Goal: Transaction & Acquisition: Purchase product/service

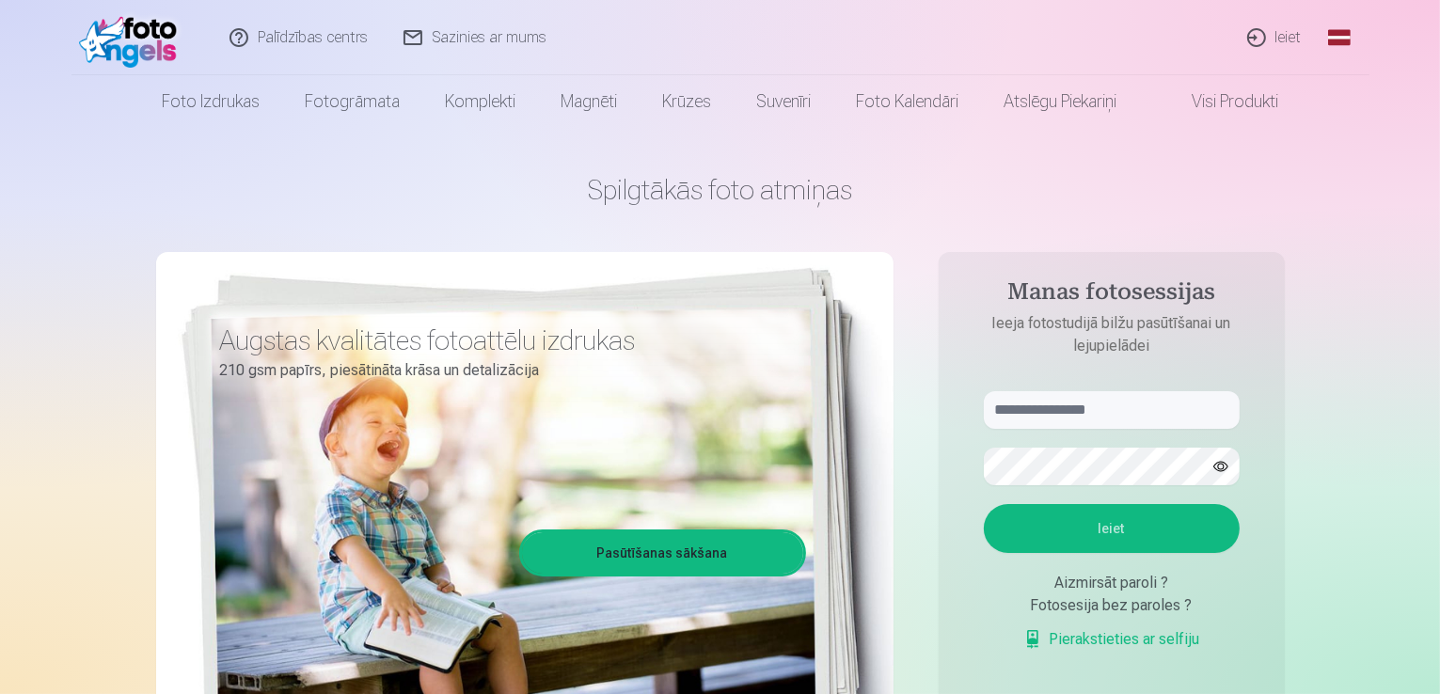
click at [1294, 35] on link "Ieiet" at bounding box center [1275, 37] width 90 height 75
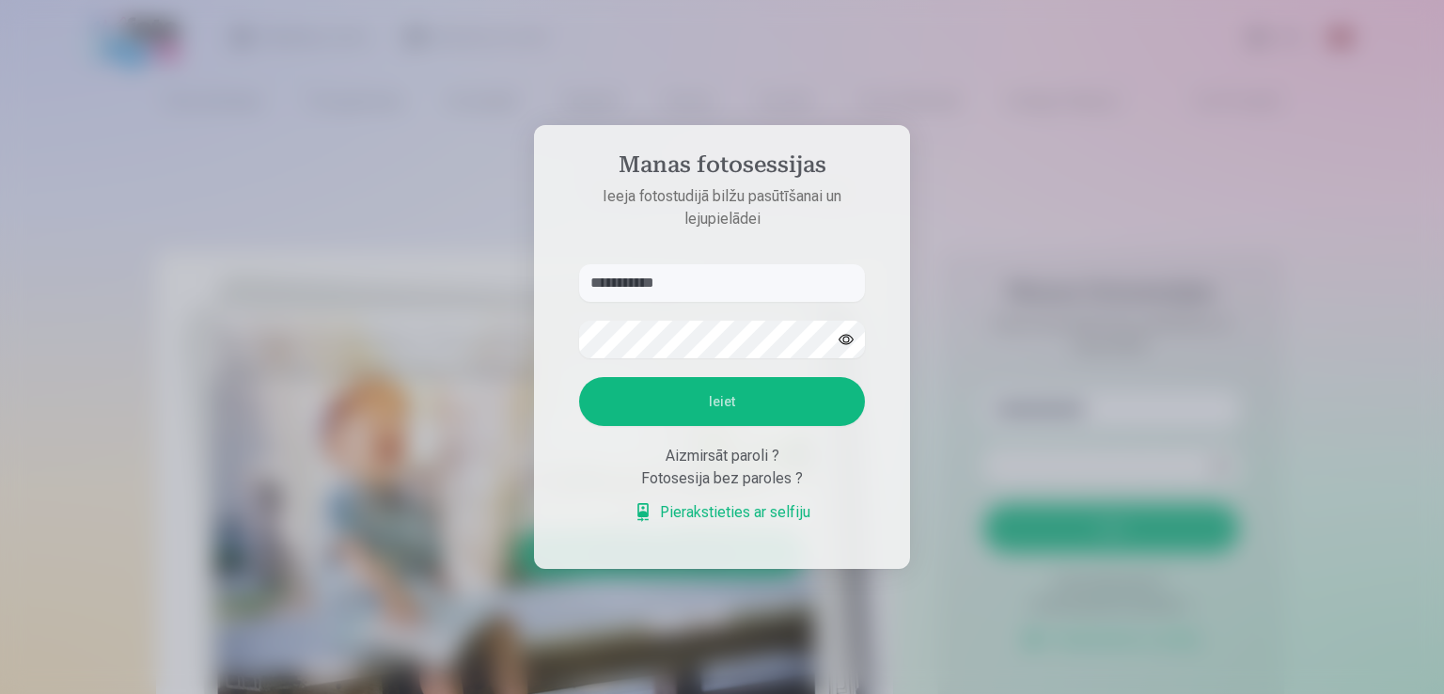
type input "**********"
click at [702, 400] on button "Ieiet" at bounding box center [722, 401] width 286 height 49
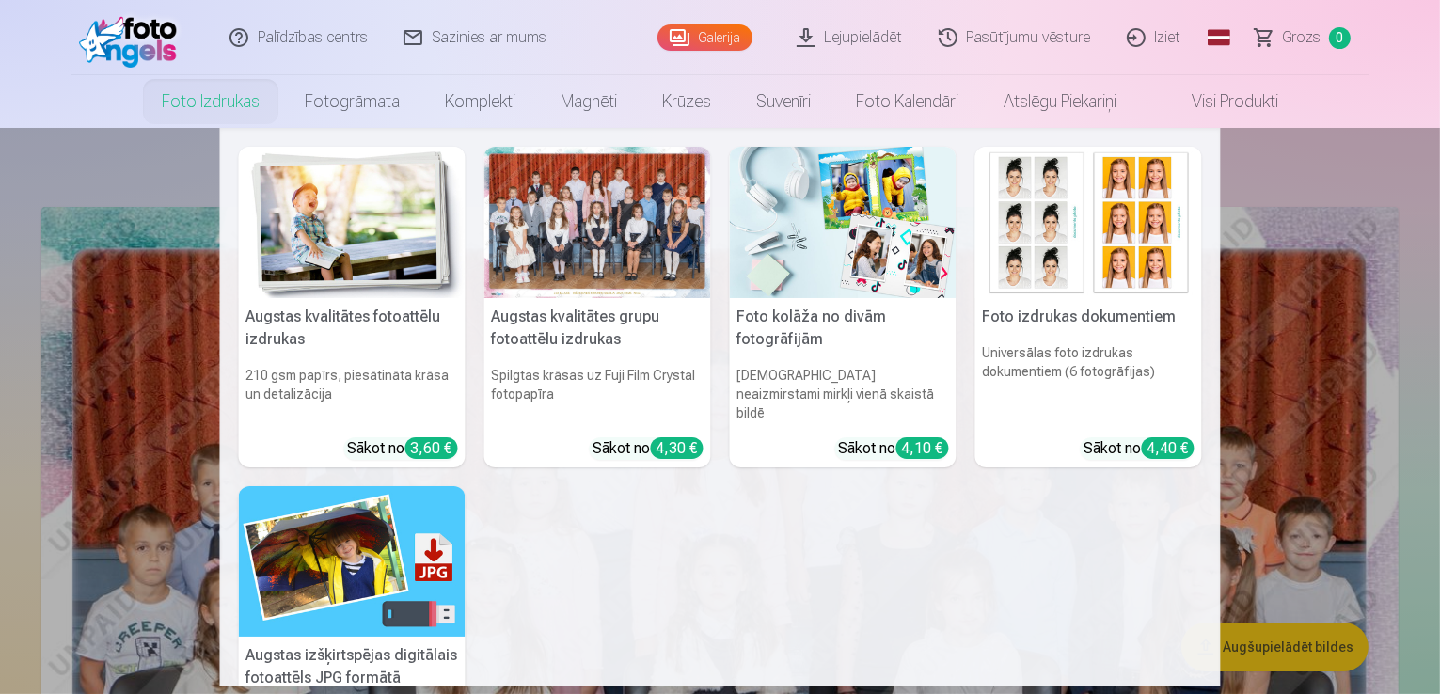
click at [211, 97] on link "Foto izdrukas" at bounding box center [210, 101] width 143 height 53
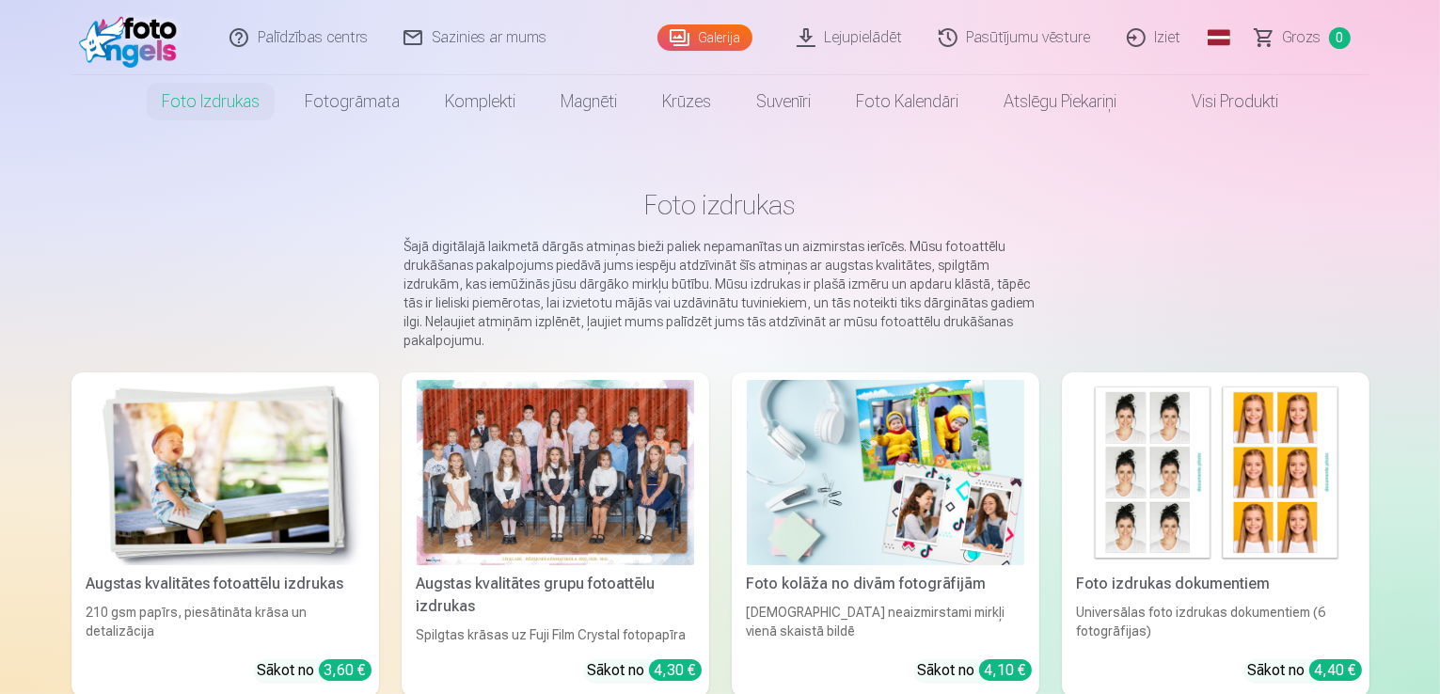
click at [1229, 98] on link "Visi produkti" at bounding box center [1220, 101] width 162 height 53
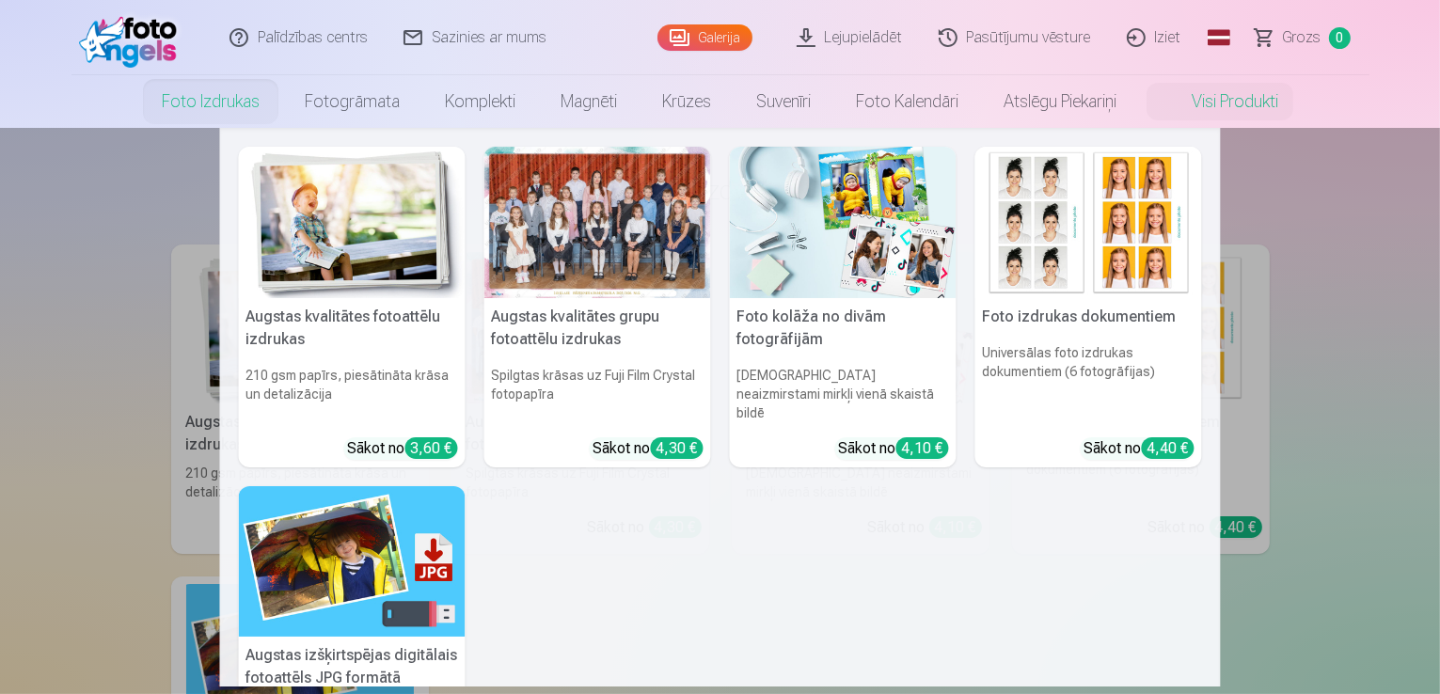
click at [230, 106] on link "Foto izdrukas" at bounding box center [210, 101] width 143 height 53
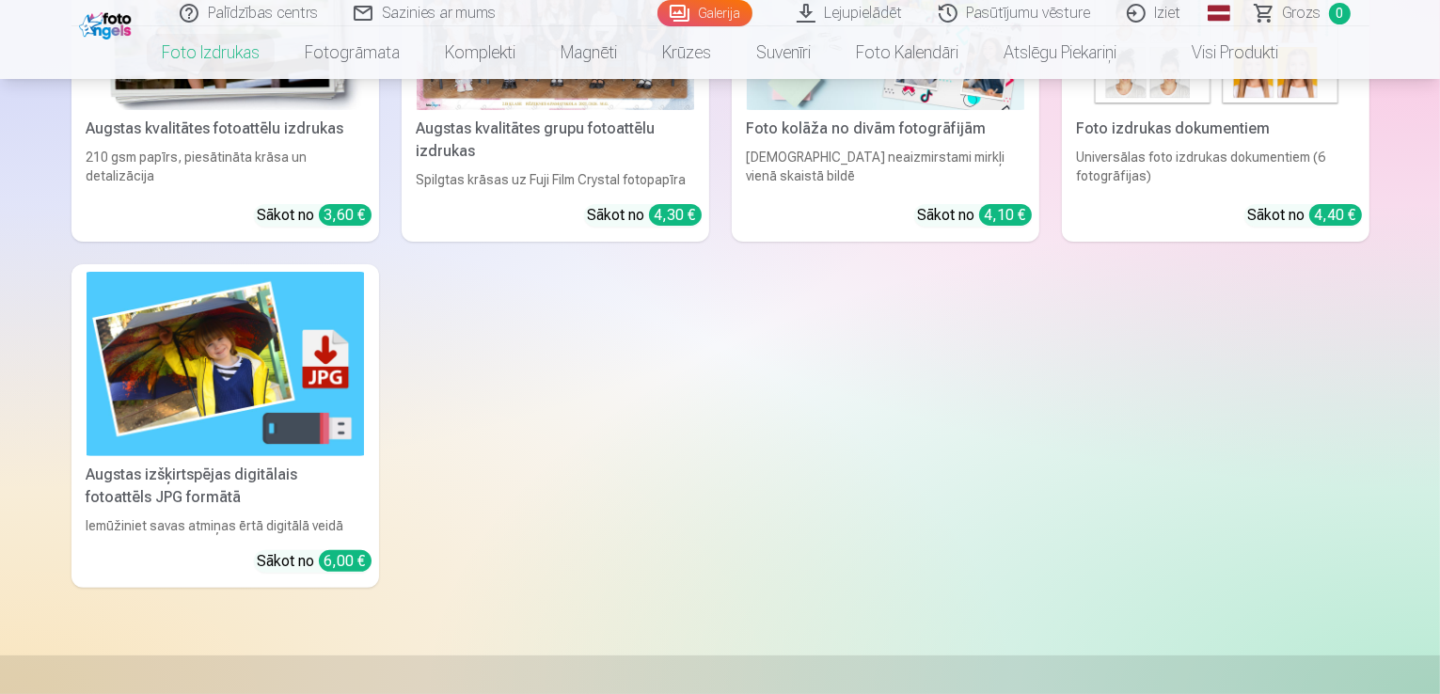
scroll to position [448, 0]
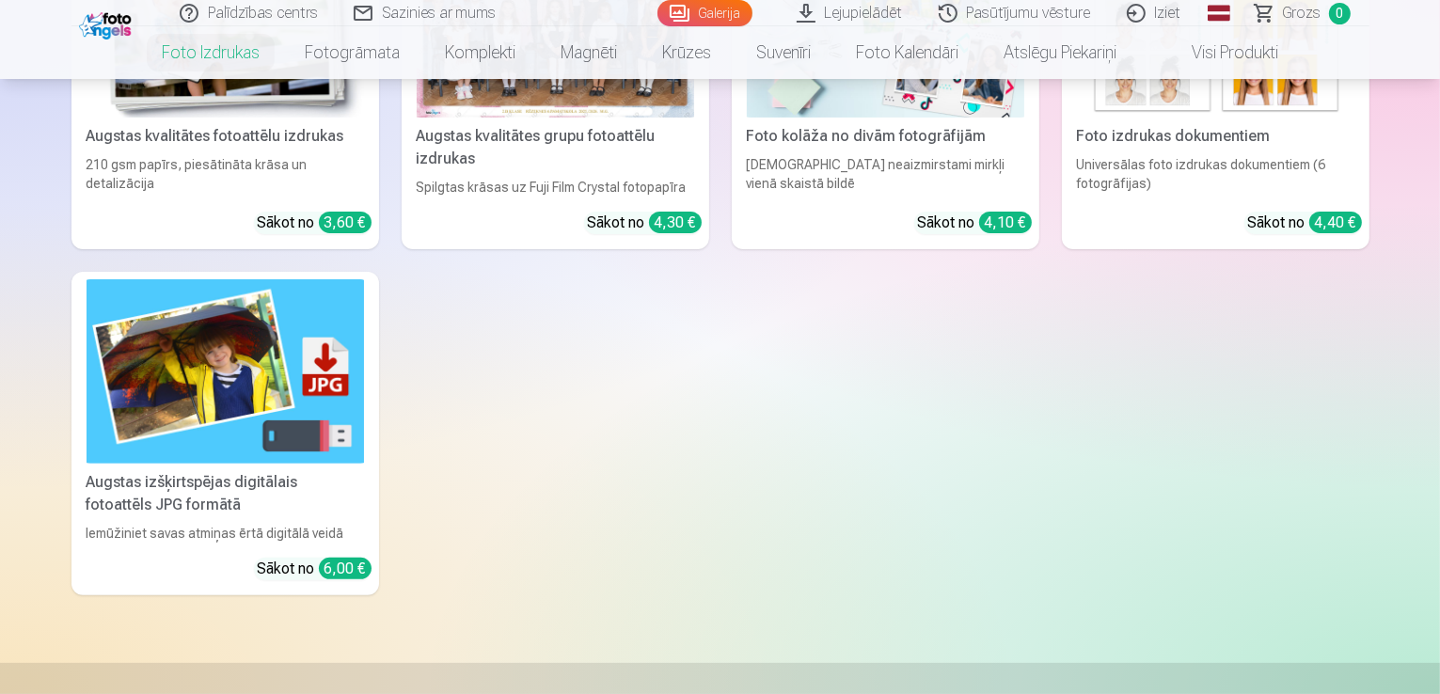
click at [189, 418] on img at bounding box center [225, 371] width 277 height 185
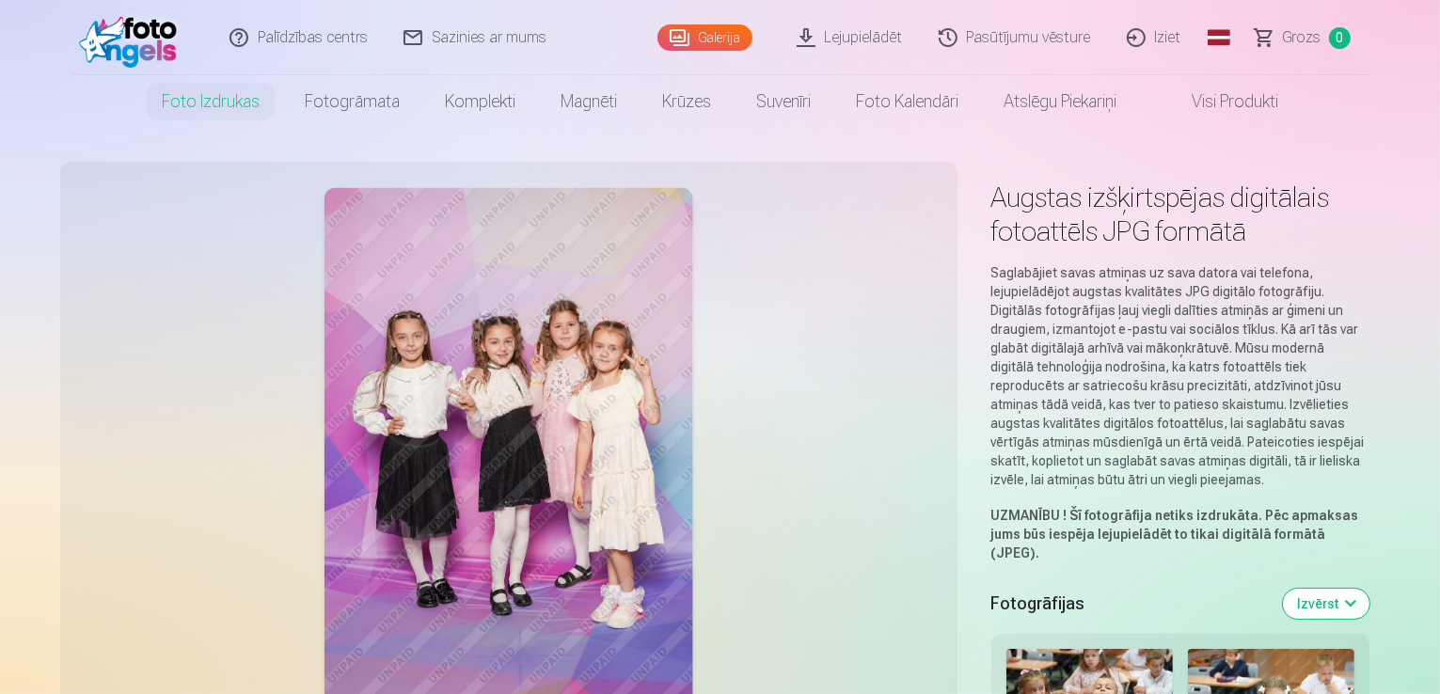
click at [1217, 106] on link "Visi produkti" at bounding box center [1220, 101] width 162 height 53
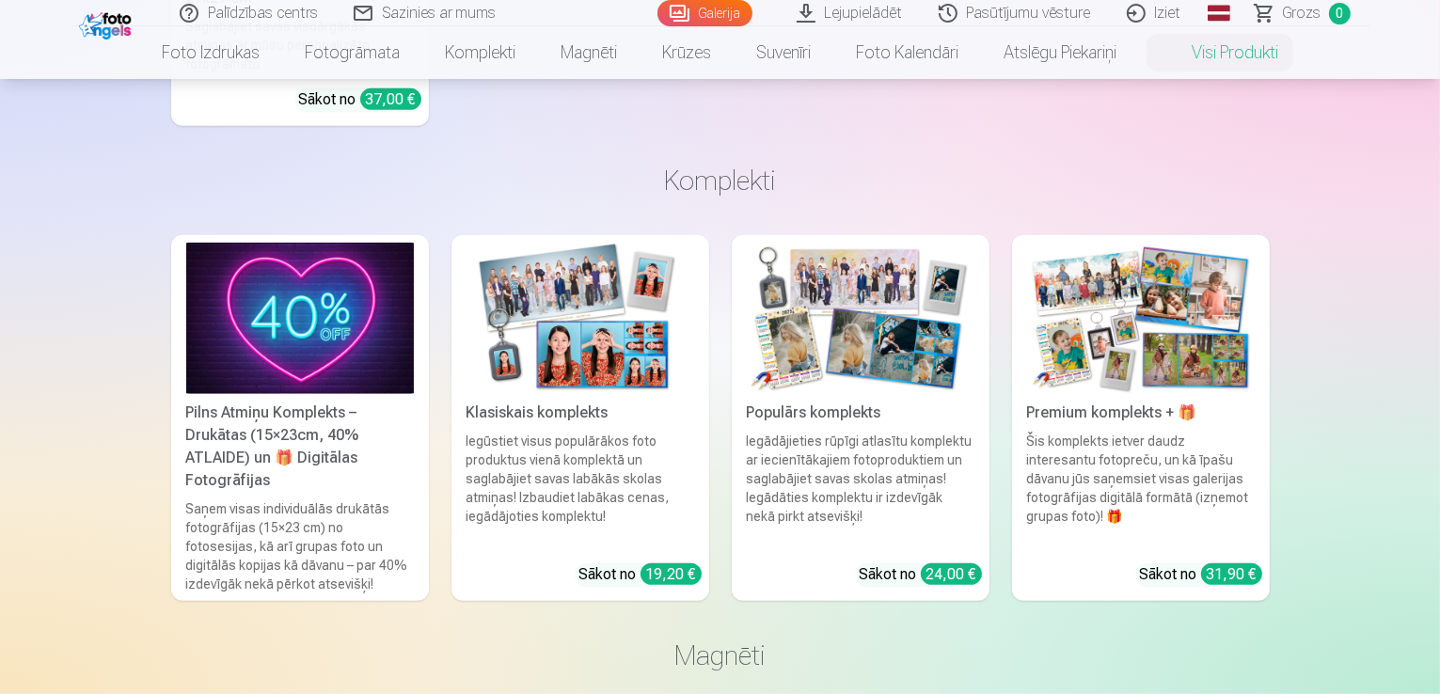
scroll to position [1205, 0]
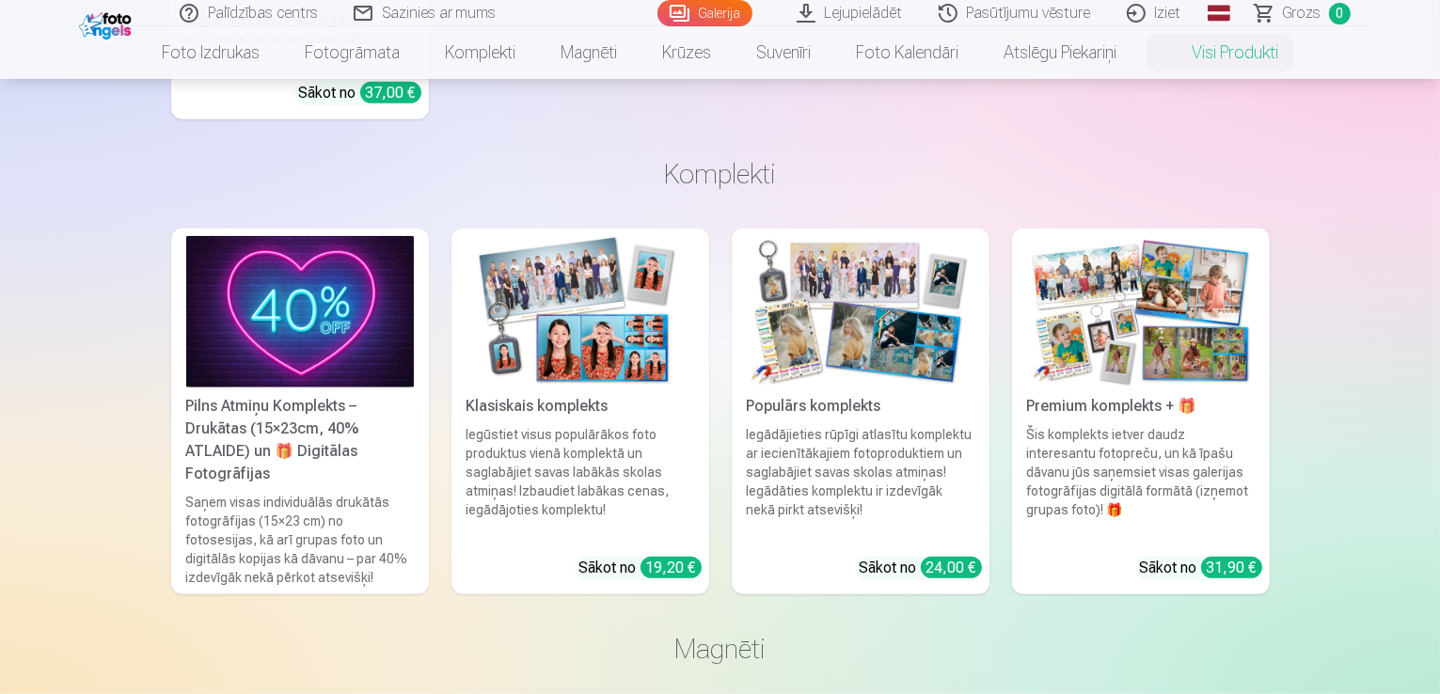
click at [297, 285] on img at bounding box center [300, 311] width 228 height 151
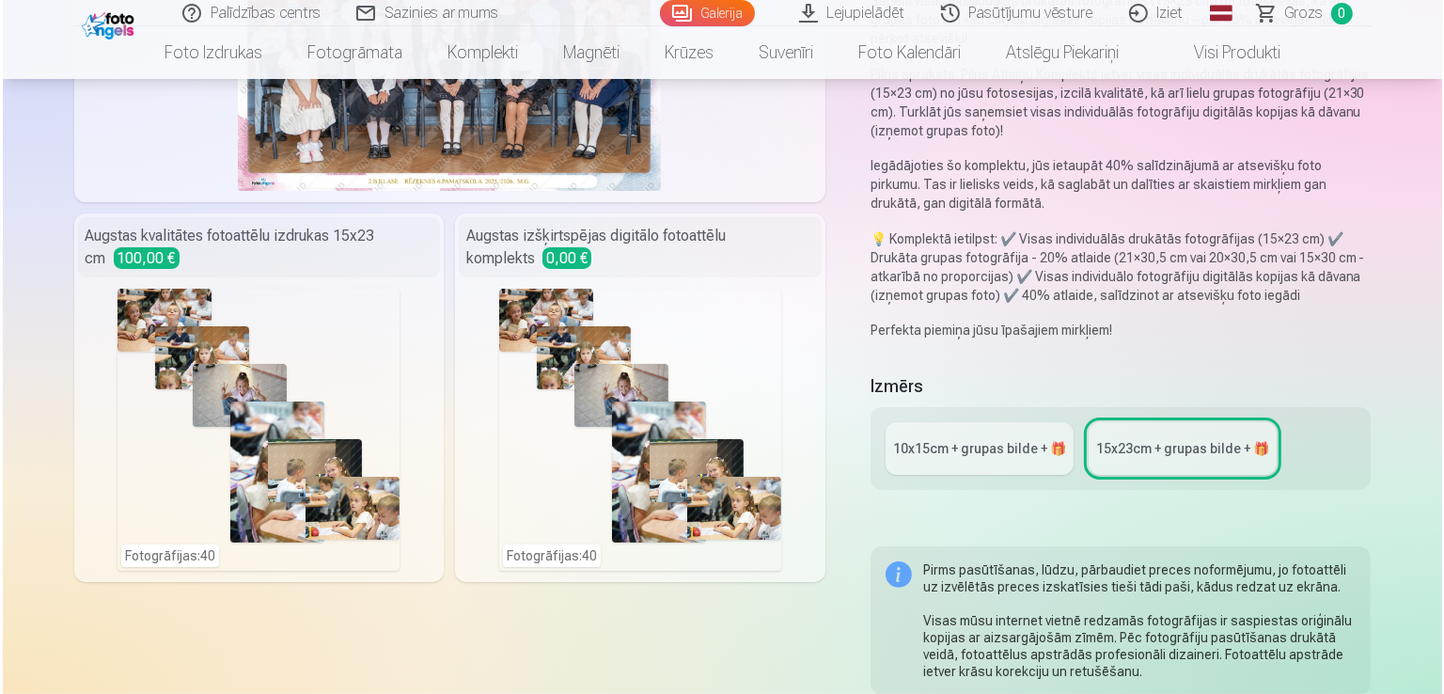
scroll to position [342, 0]
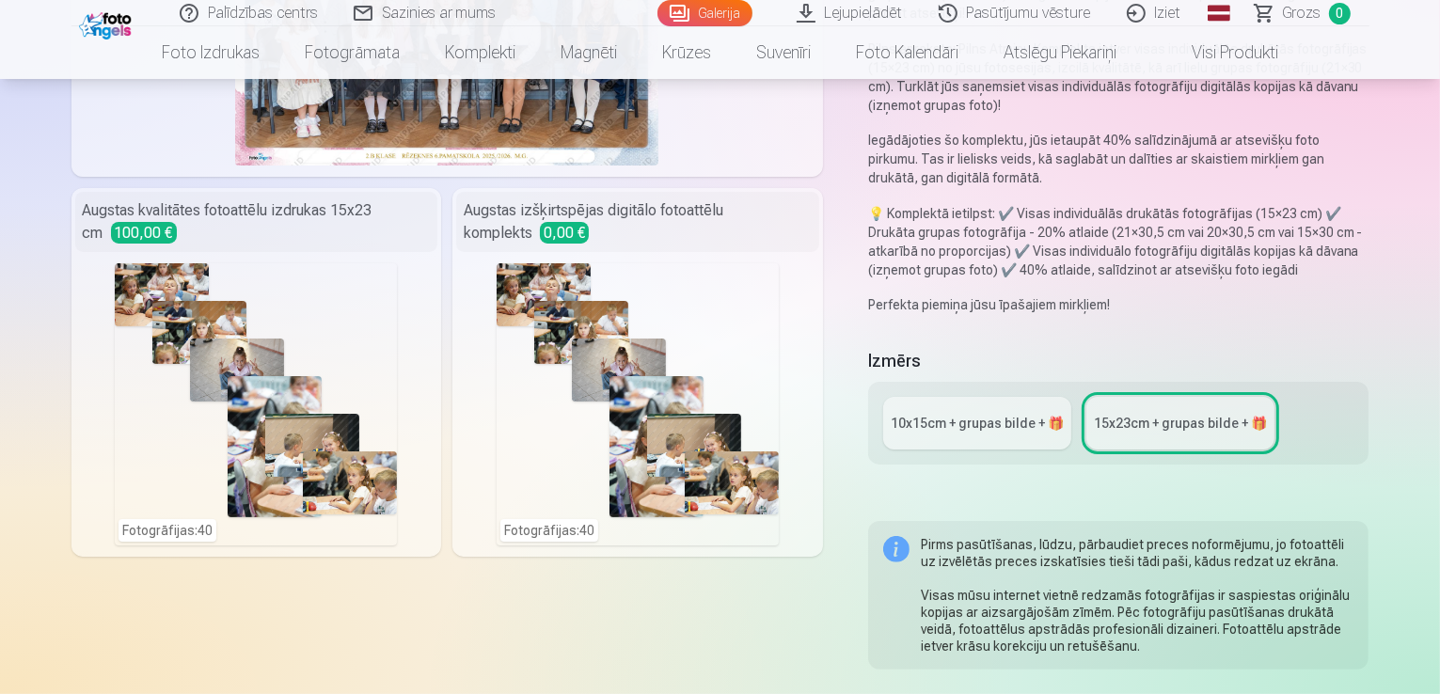
click at [688, 339] on div "Fotogrāfijas : 40" at bounding box center [638, 404] width 282 height 282
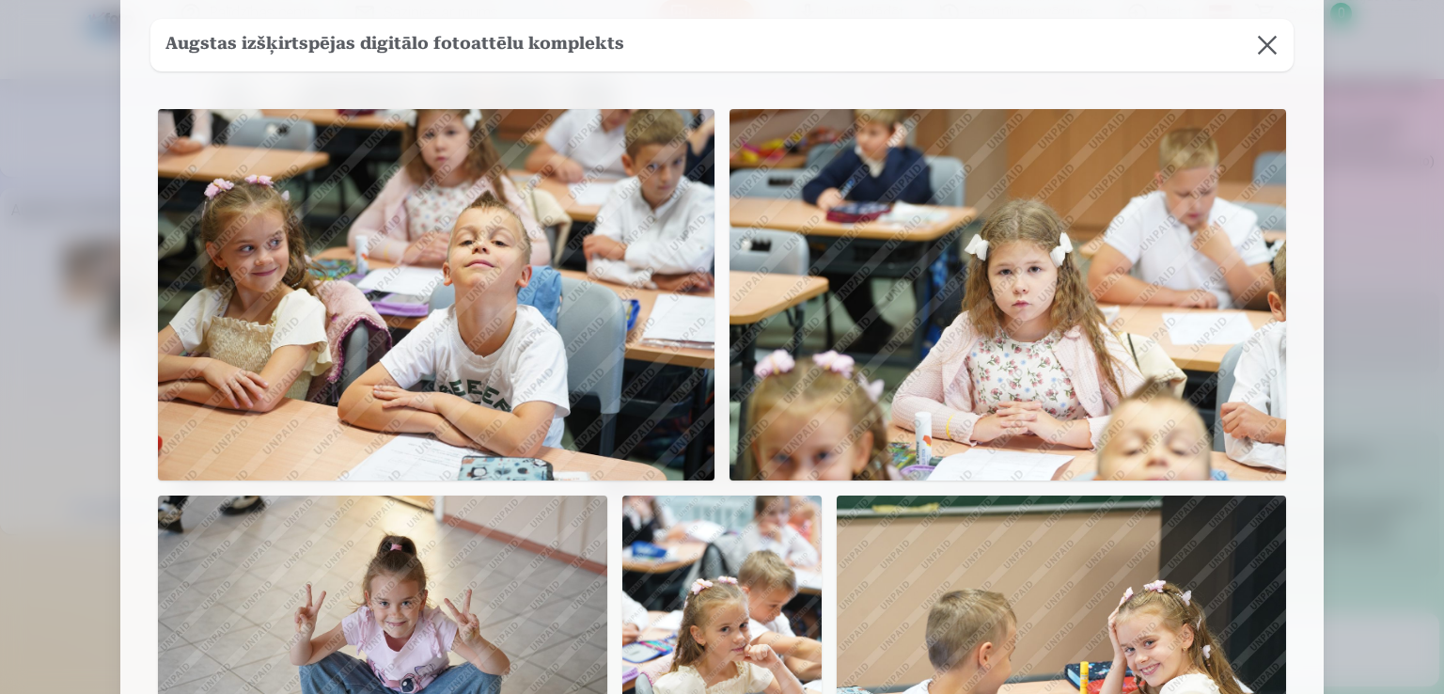
scroll to position [94, 0]
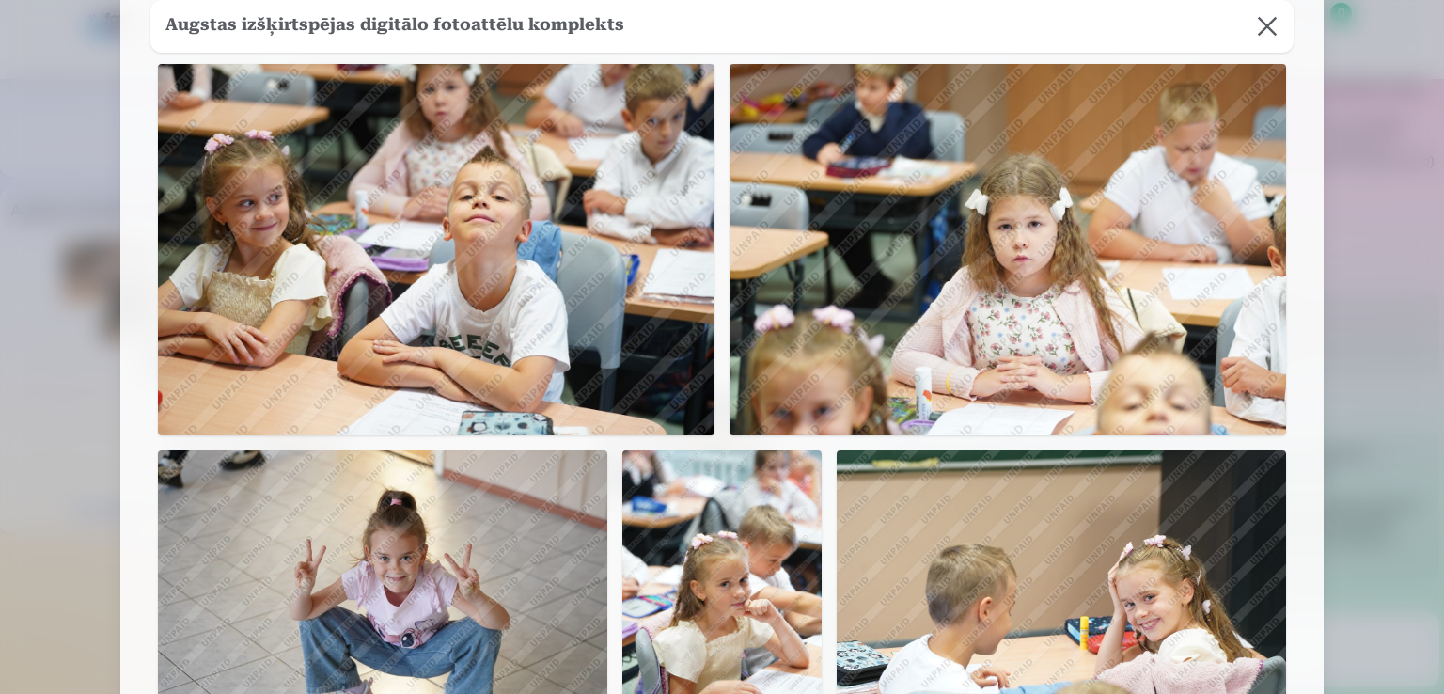
drag, startPoint x: 1439, startPoint y: 32, endPoint x: 1403, endPoint y: 124, distance: 98.8
click at [1436, 106] on div at bounding box center [722, 347] width 1444 height 694
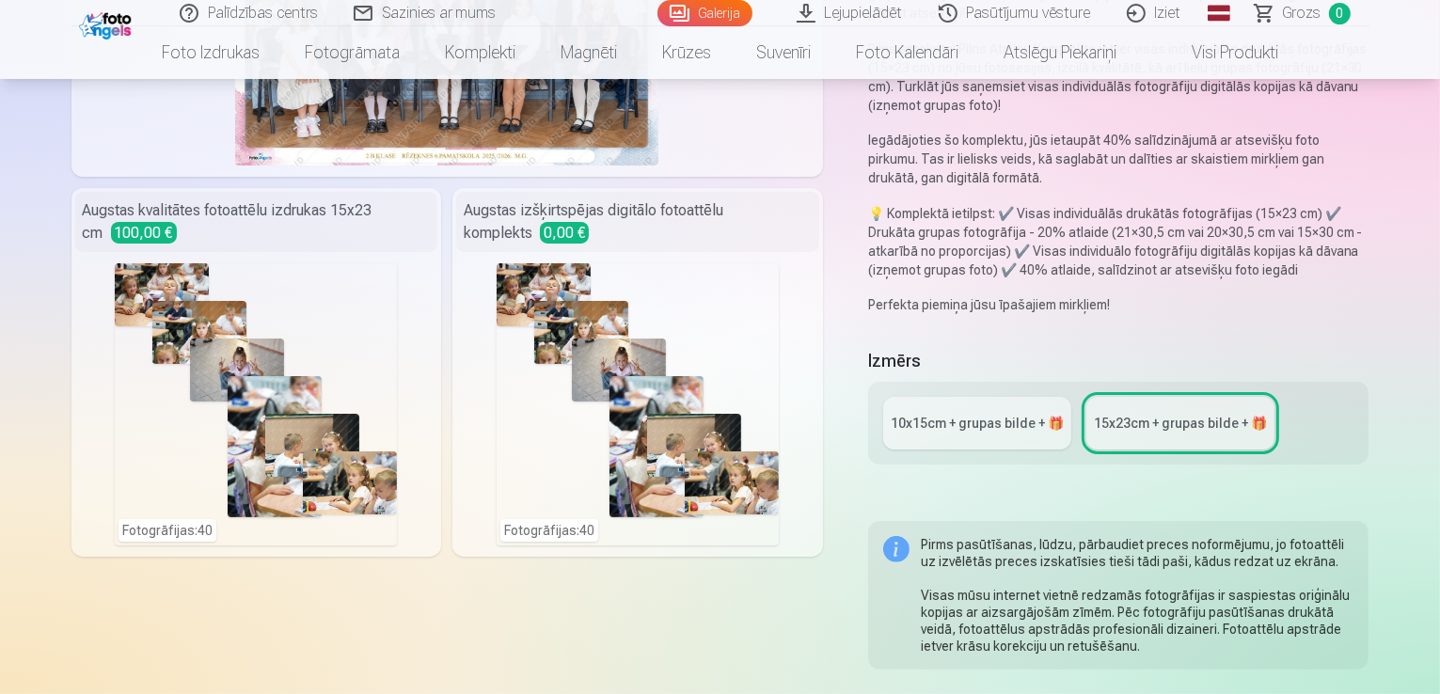
click at [1369, 204] on p "💡 Komplektā ietilpst: ✔️ Visas individuālās drukātās fotogrāfijas (15×23 cm) ✔️…" at bounding box center [1118, 241] width 501 height 75
click at [635, 363] on div "Fotogrāfijas : 40" at bounding box center [638, 404] width 282 height 282
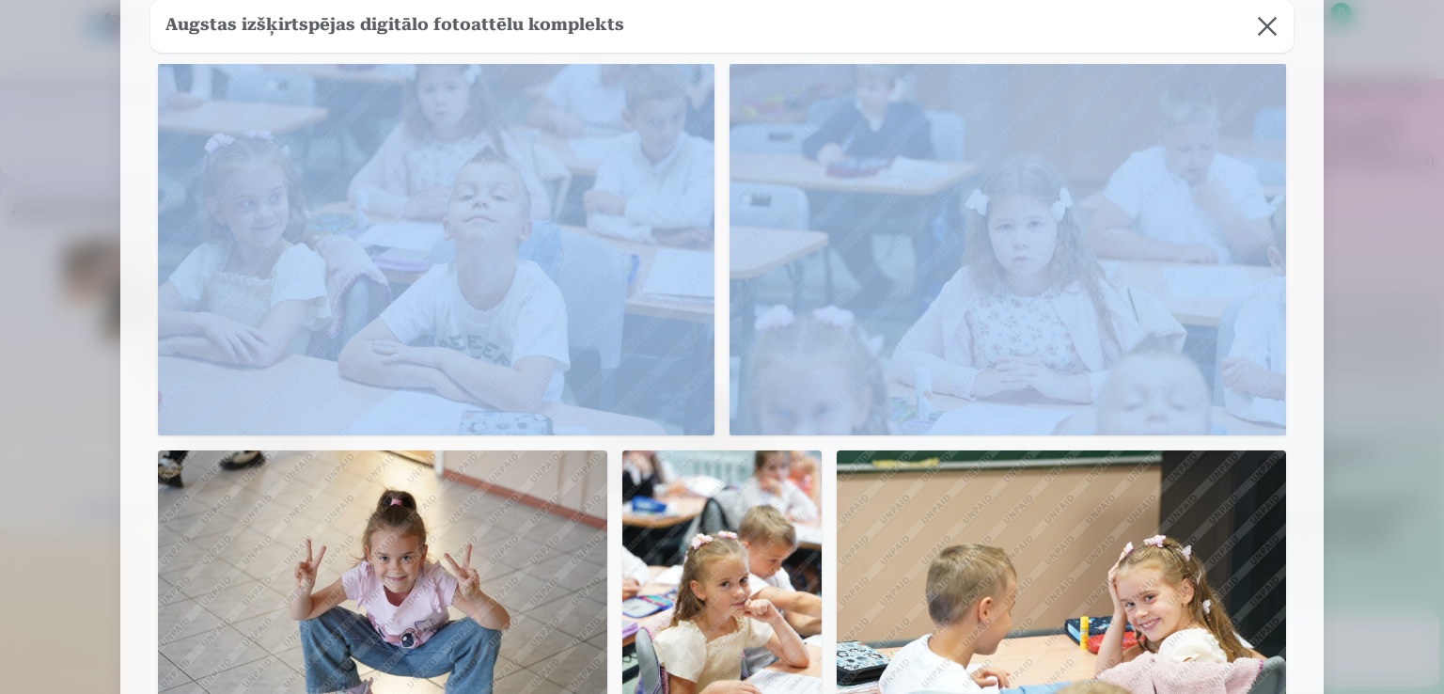
drag, startPoint x: 1312, startPoint y: 158, endPoint x: 1369, endPoint y: 213, distance: 79.2
click at [1371, 214] on div at bounding box center [722, 347] width 1444 height 694
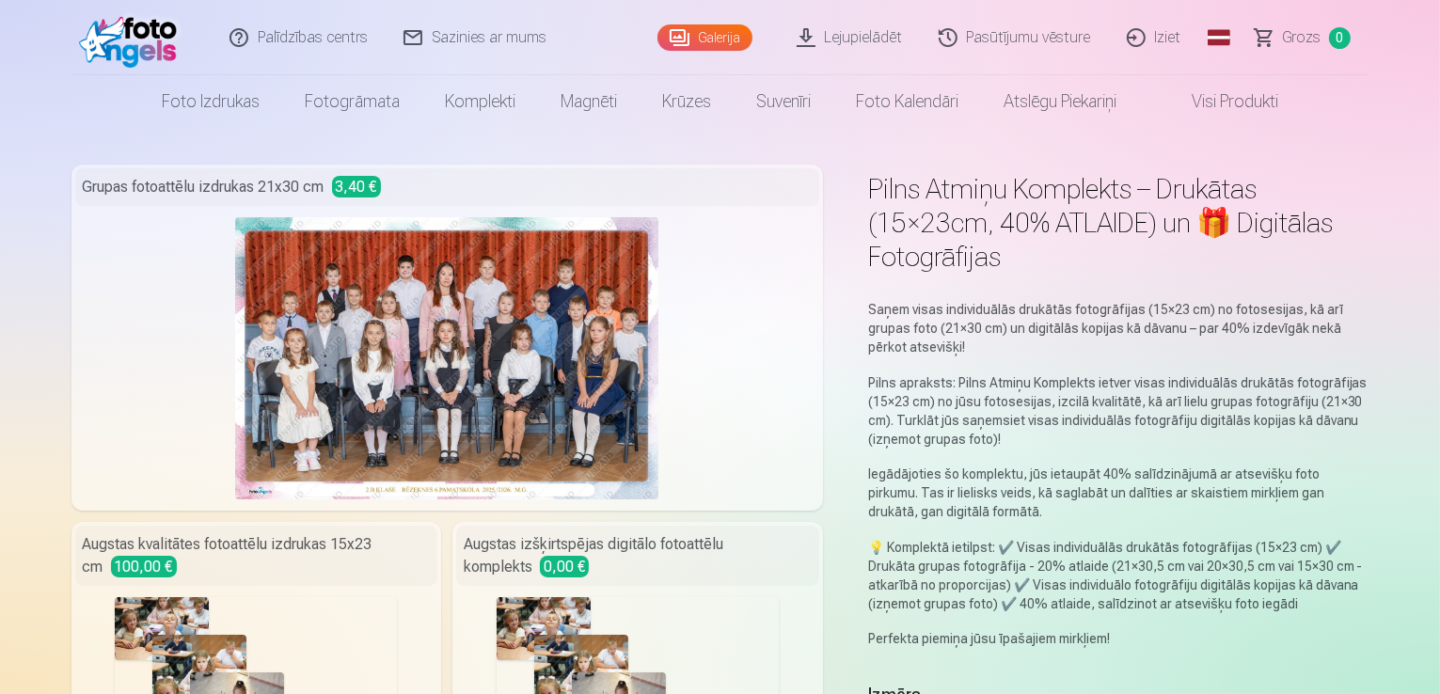
scroll to position [0, 0]
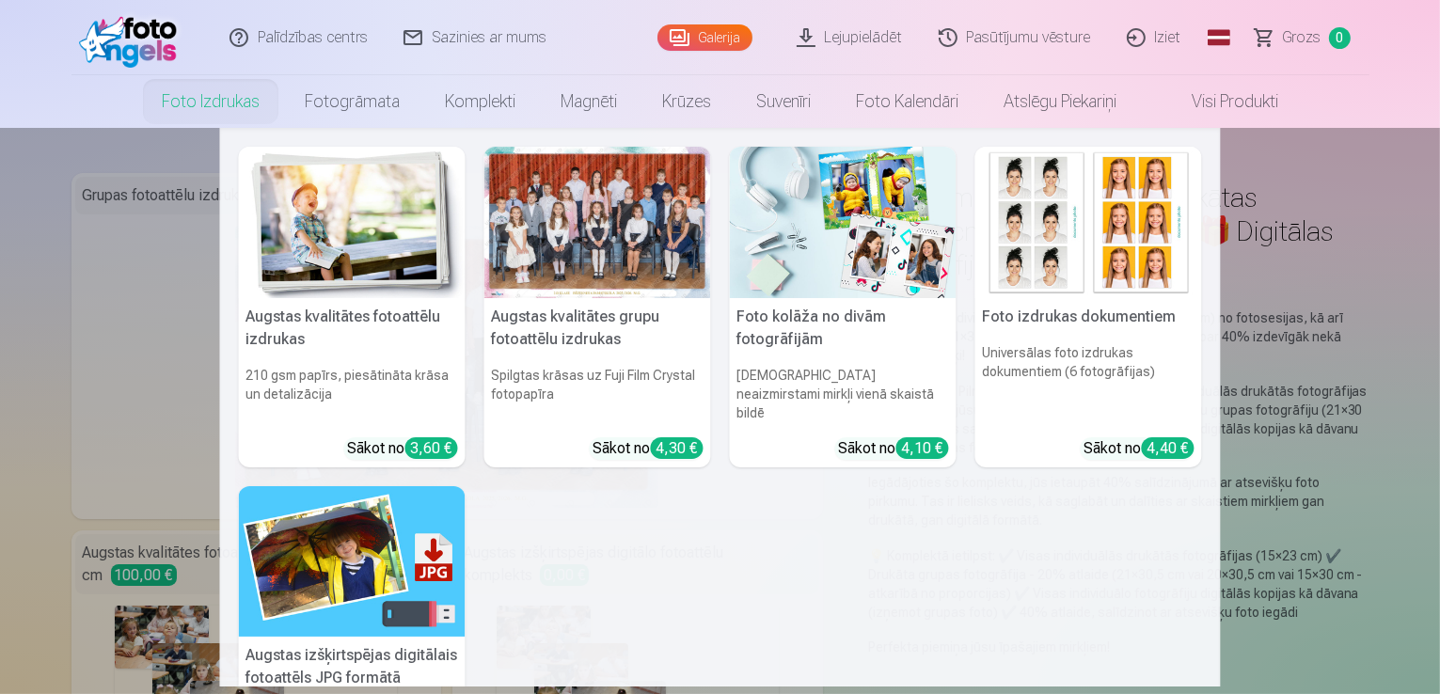
click at [594, 215] on div at bounding box center [597, 222] width 227 height 151
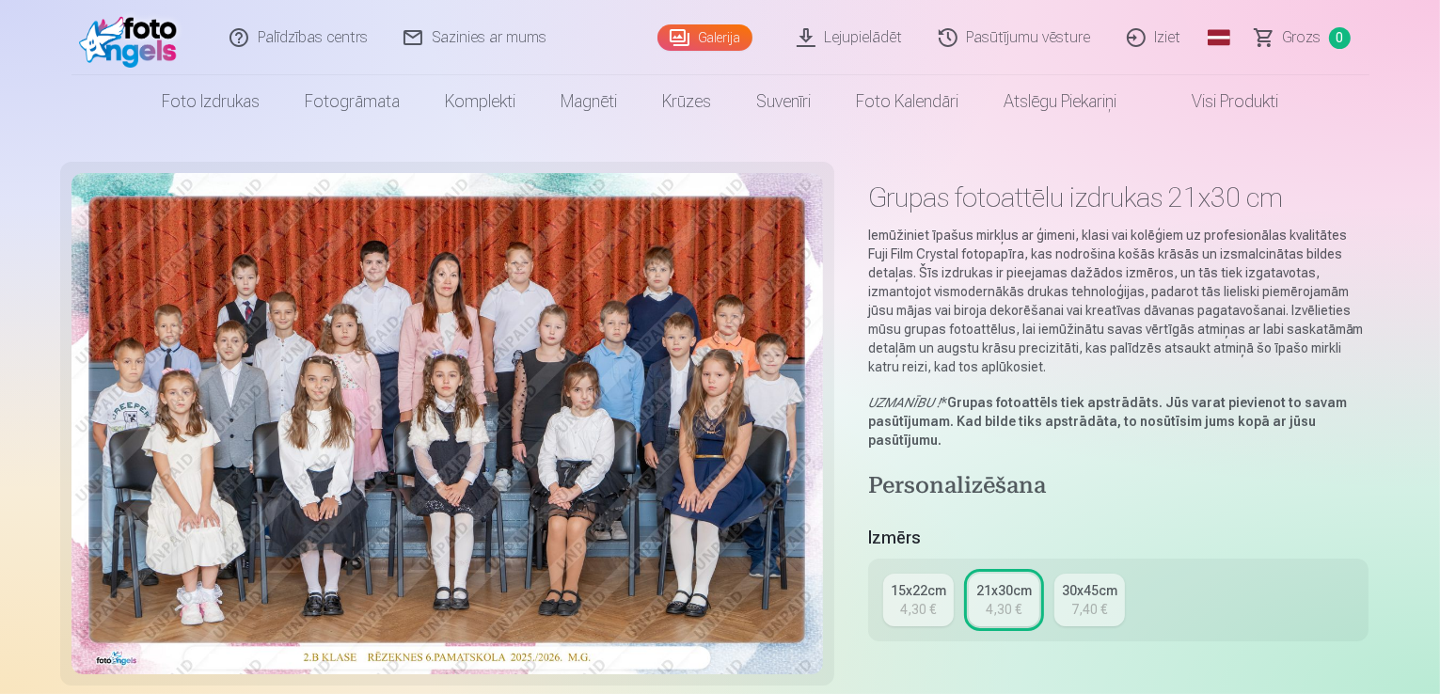
click at [931, 600] on div "4,30 €" at bounding box center [918, 609] width 36 height 19
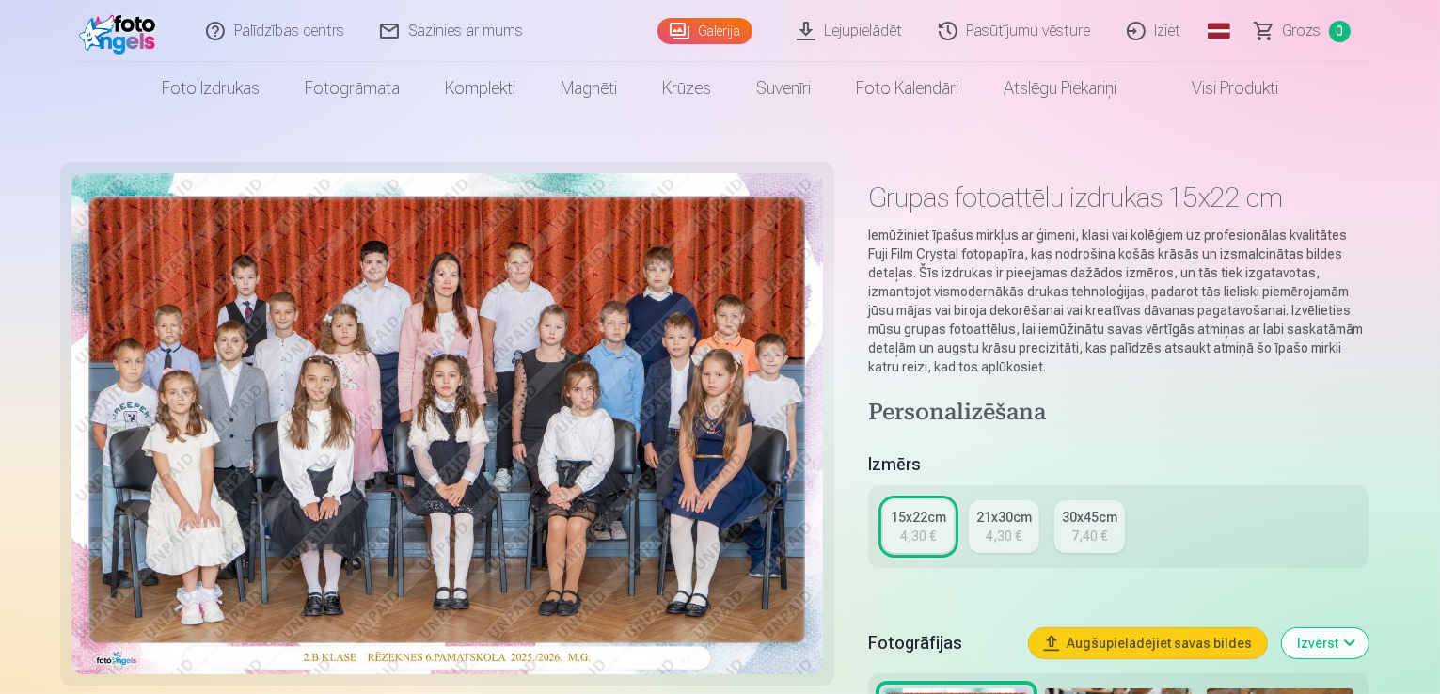
scroll to position [94, 0]
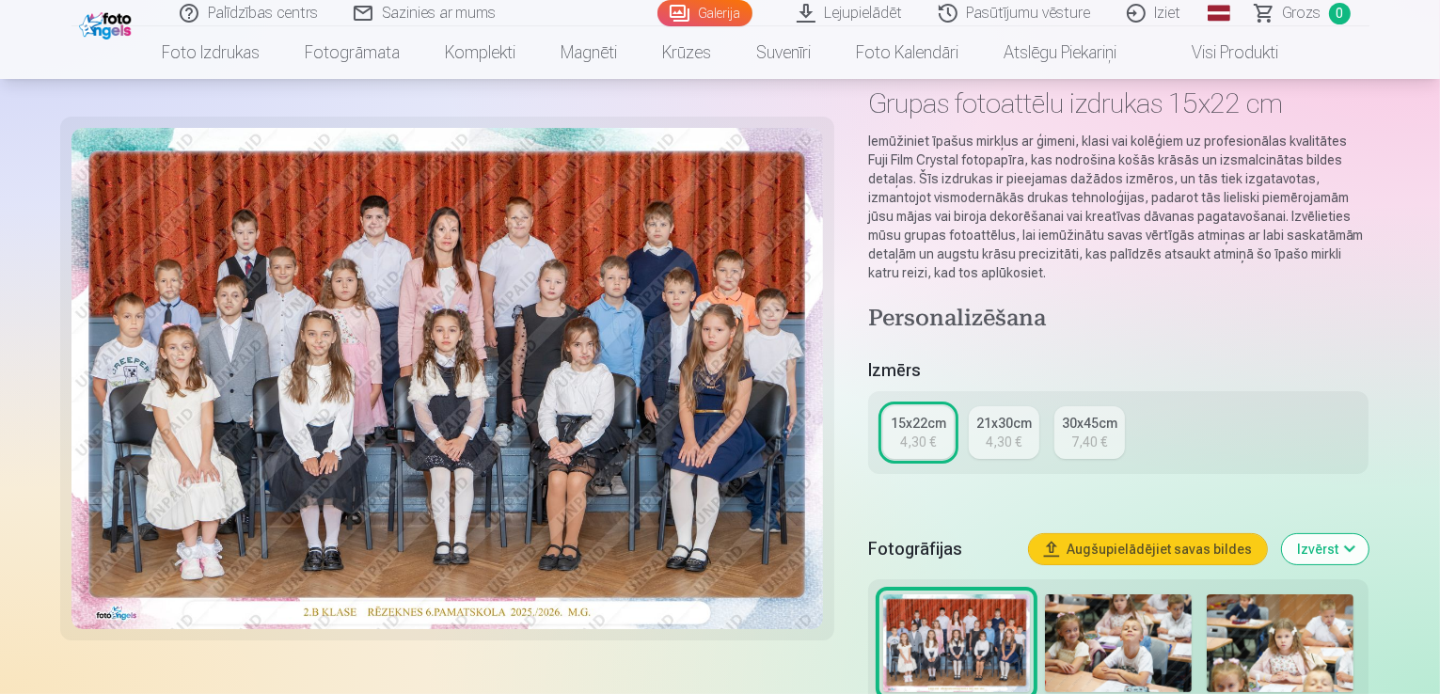
click at [1226, 537] on button "Augšupielādējiet savas bildes" at bounding box center [1148, 549] width 238 height 30
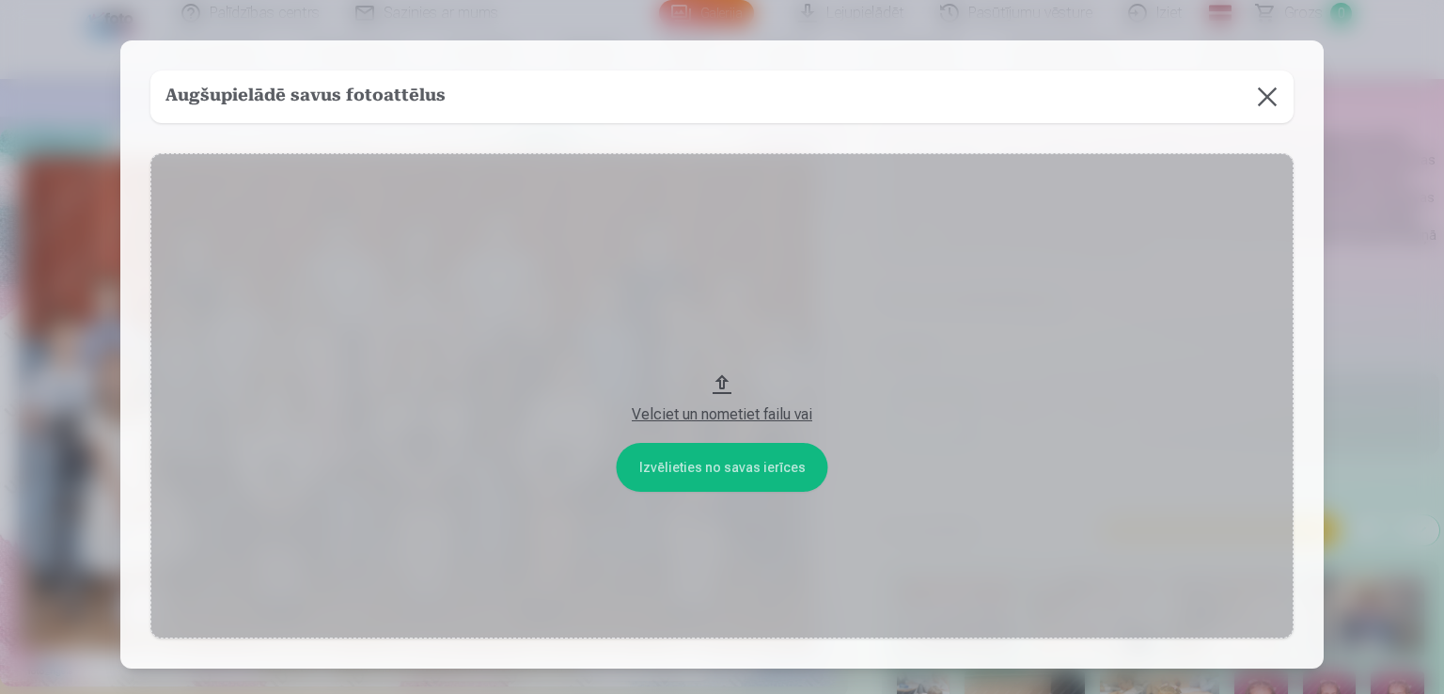
click at [764, 414] on div "Velciet un nometiet failu vai" at bounding box center [722, 414] width 1106 height 23
click at [717, 469] on button "Velciet un nometiet failu vai" at bounding box center [721, 396] width 1143 height 486
drag, startPoint x: 1263, startPoint y: 99, endPoint x: 1226, endPoint y: 94, distance: 37.0
click at [1262, 95] on button at bounding box center [1267, 97] width 53 height 53
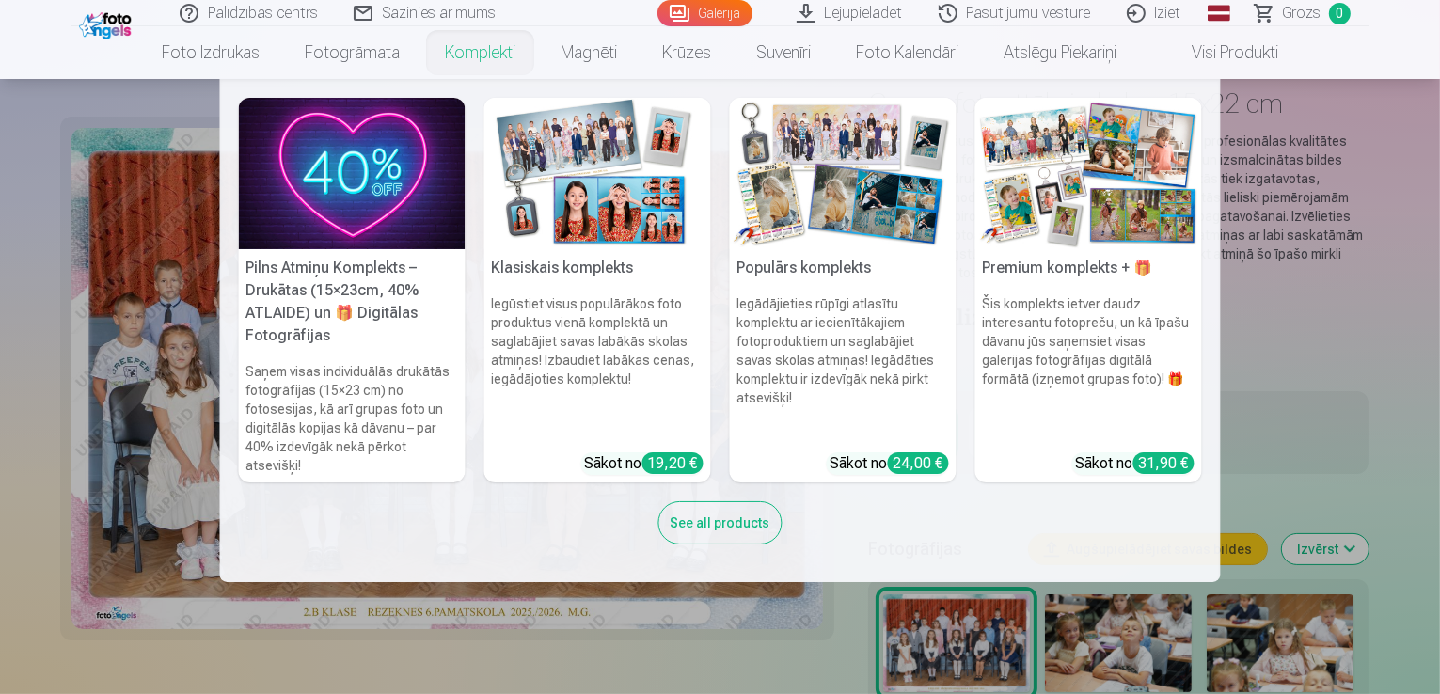
click at [481, 54] on link "Komplekti" at bounding box center [480, 52] width 116 height 53
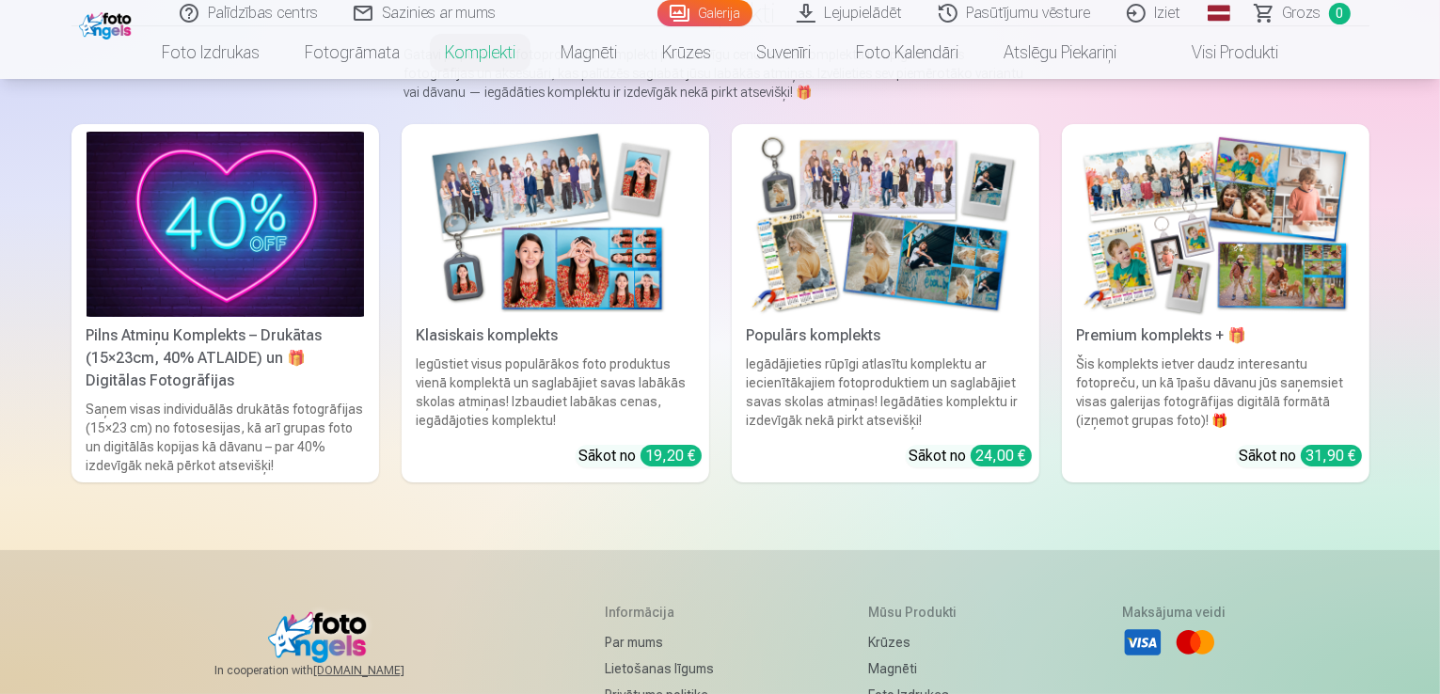
scroll to position [202, 0]
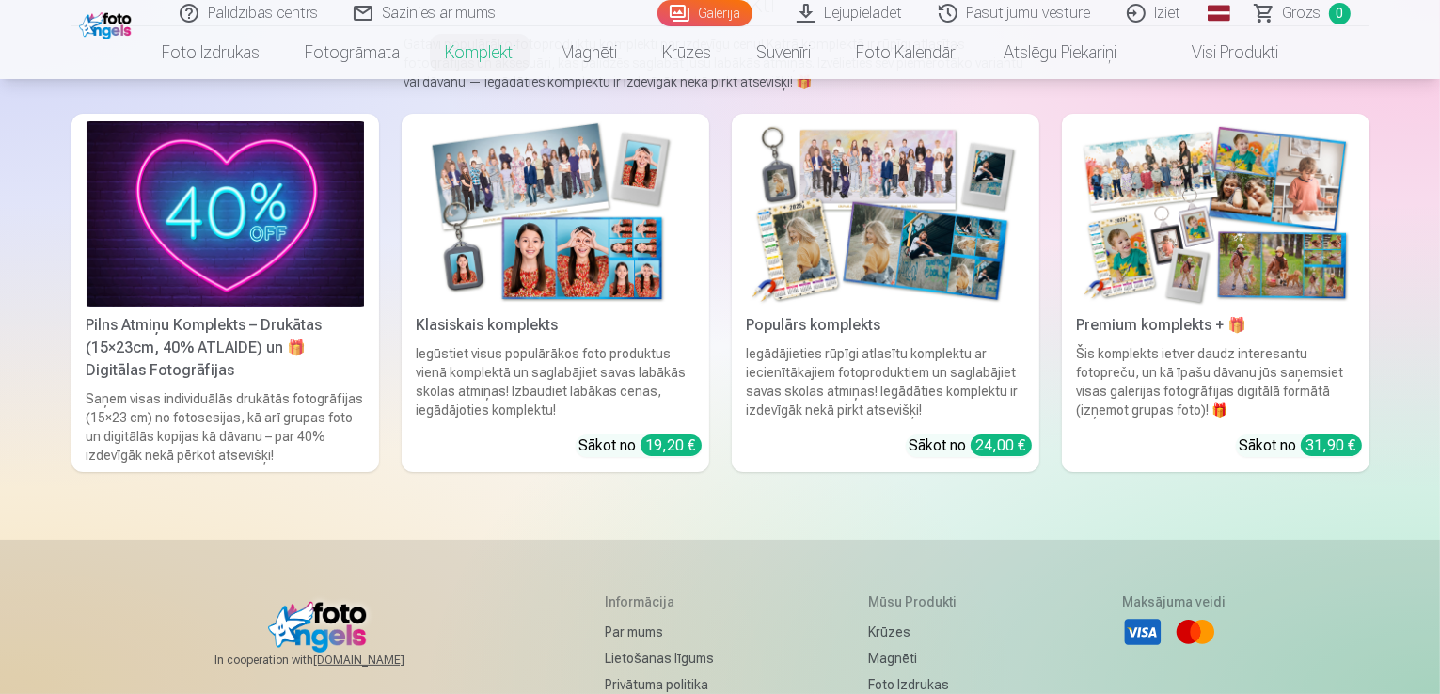
click at [523, 193] on img at bounding box center [555, 213] width 277 height 185
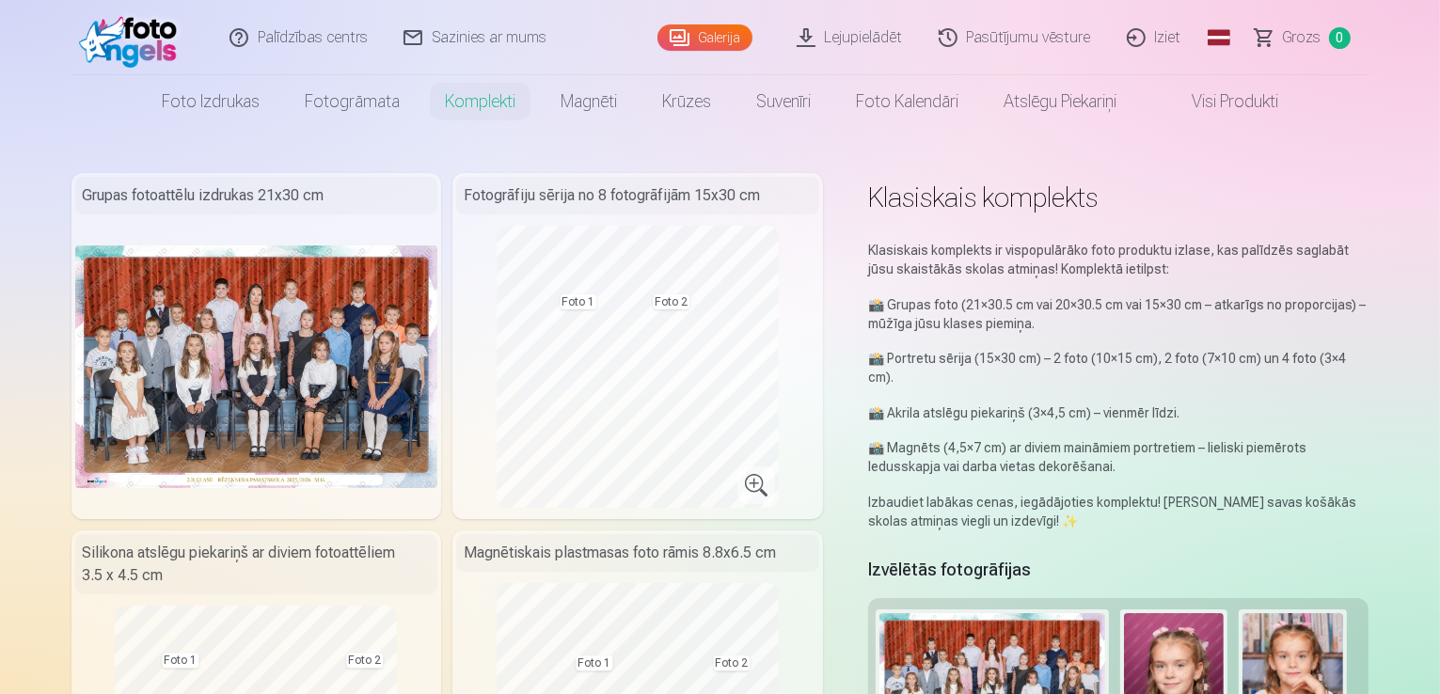
click at [293, 351] on img at bounding box center [256, 366] width 363 height 242
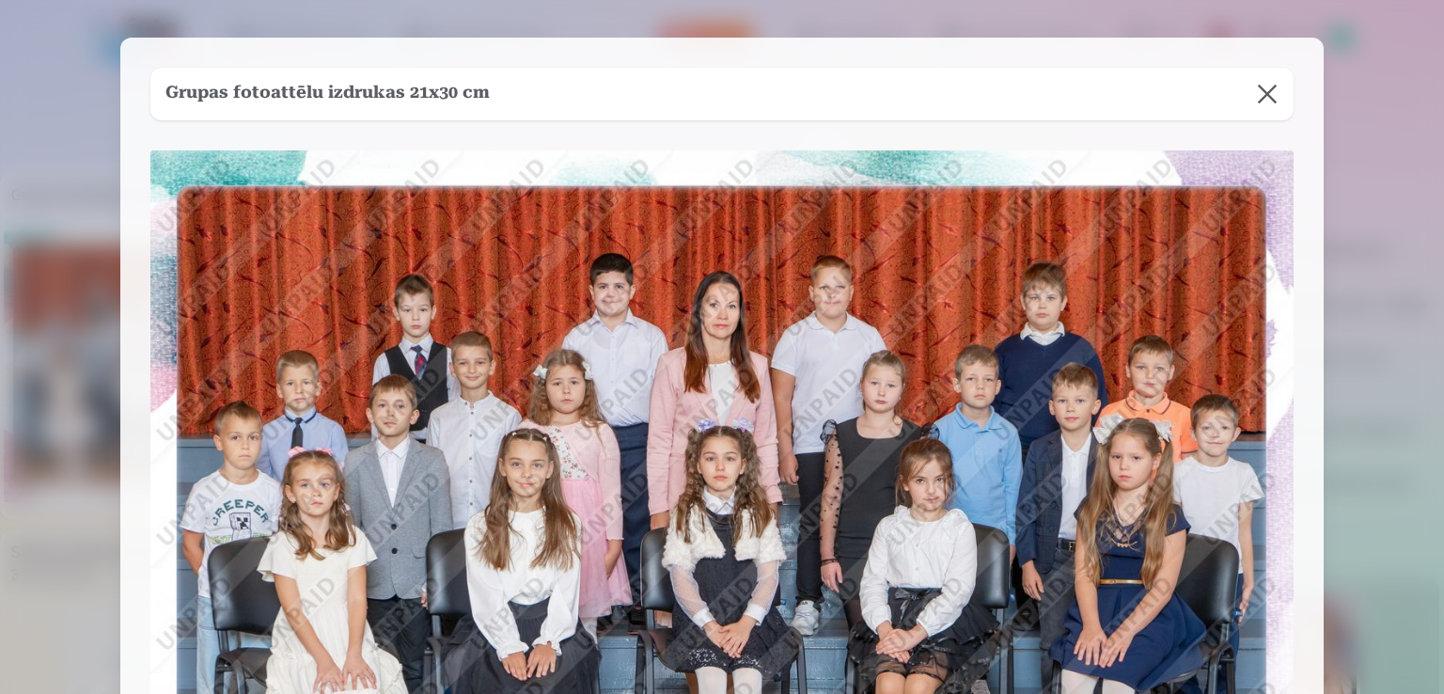
click at [1264, 91] on button at bounding box center [1267, 94] width 53 height 53
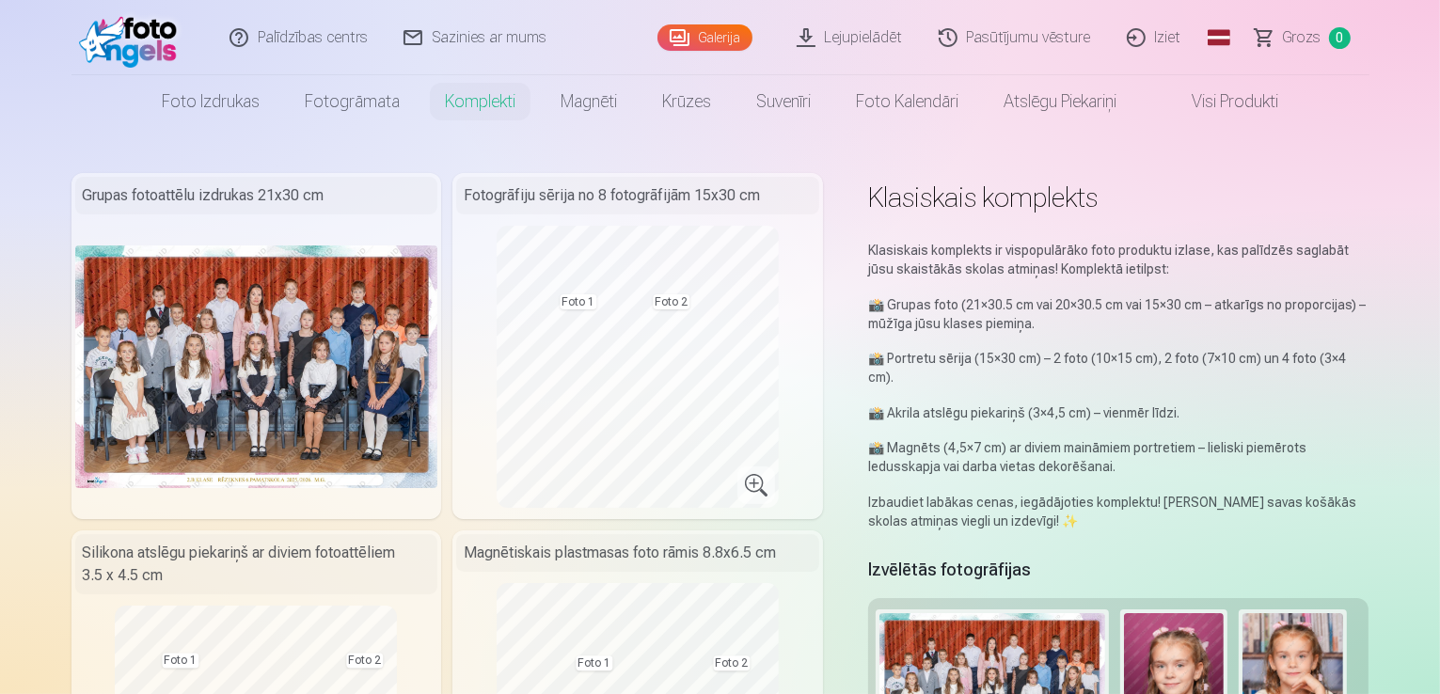
click at [1064, 636] on img at bounding box center [992, 688] width 226 height 150
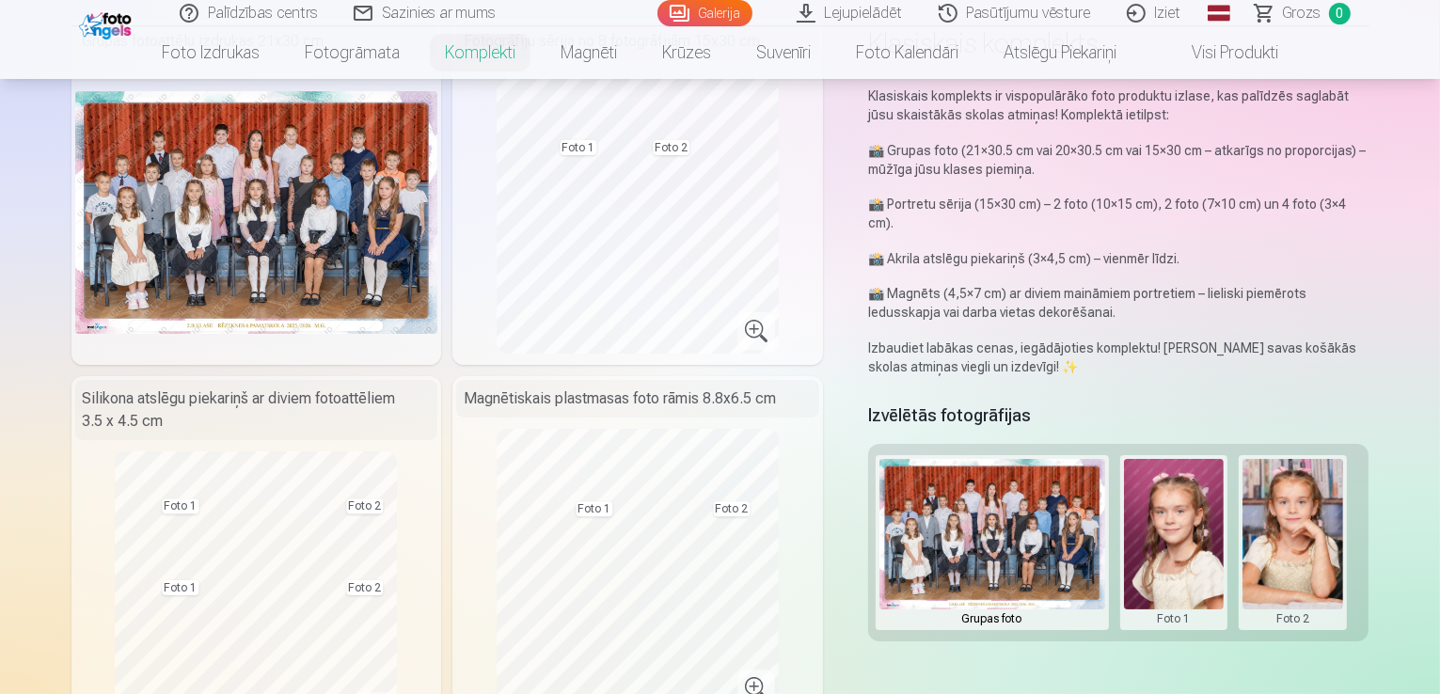
scroll to position [164, 0]
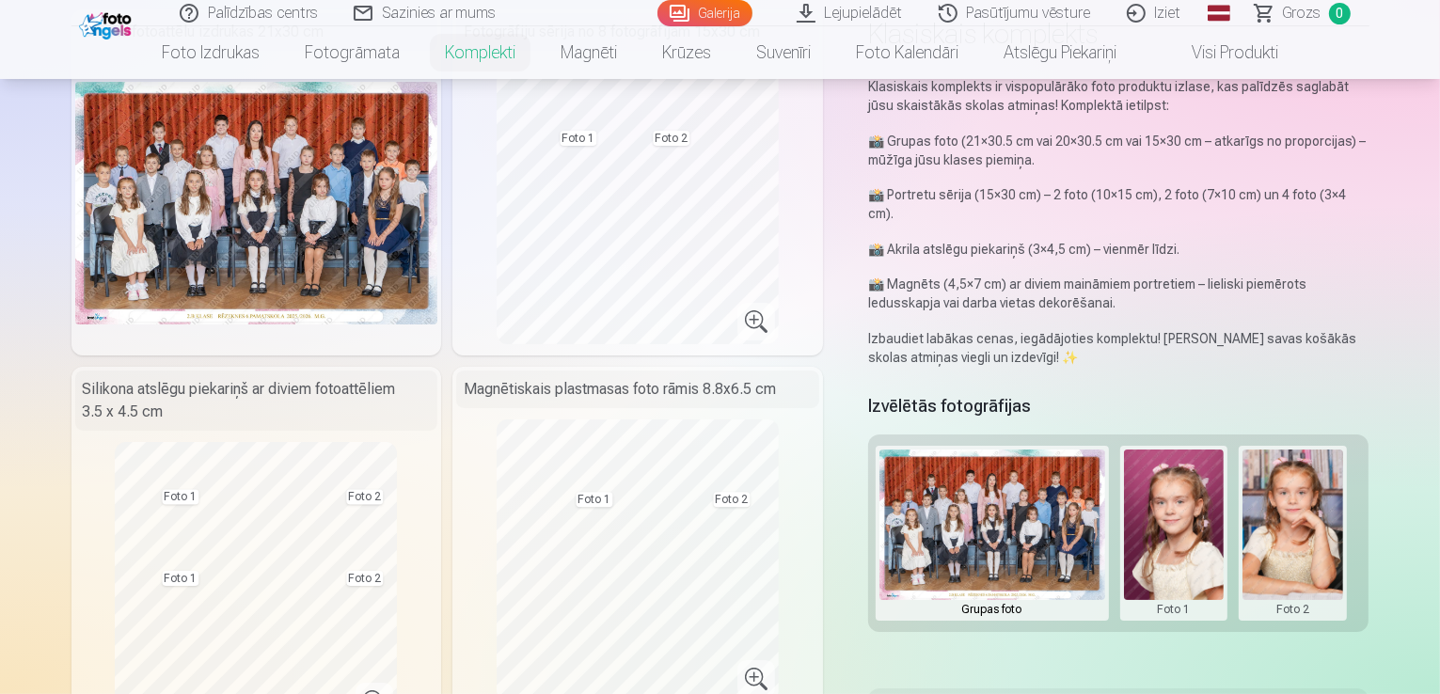
click at [1179, 531] on button at bounding box center [1174, 532] width 101 height 167
click at [1195, 509] on button "Nomainiet foto" at bounding box center [1187, 514] width 153 height 53
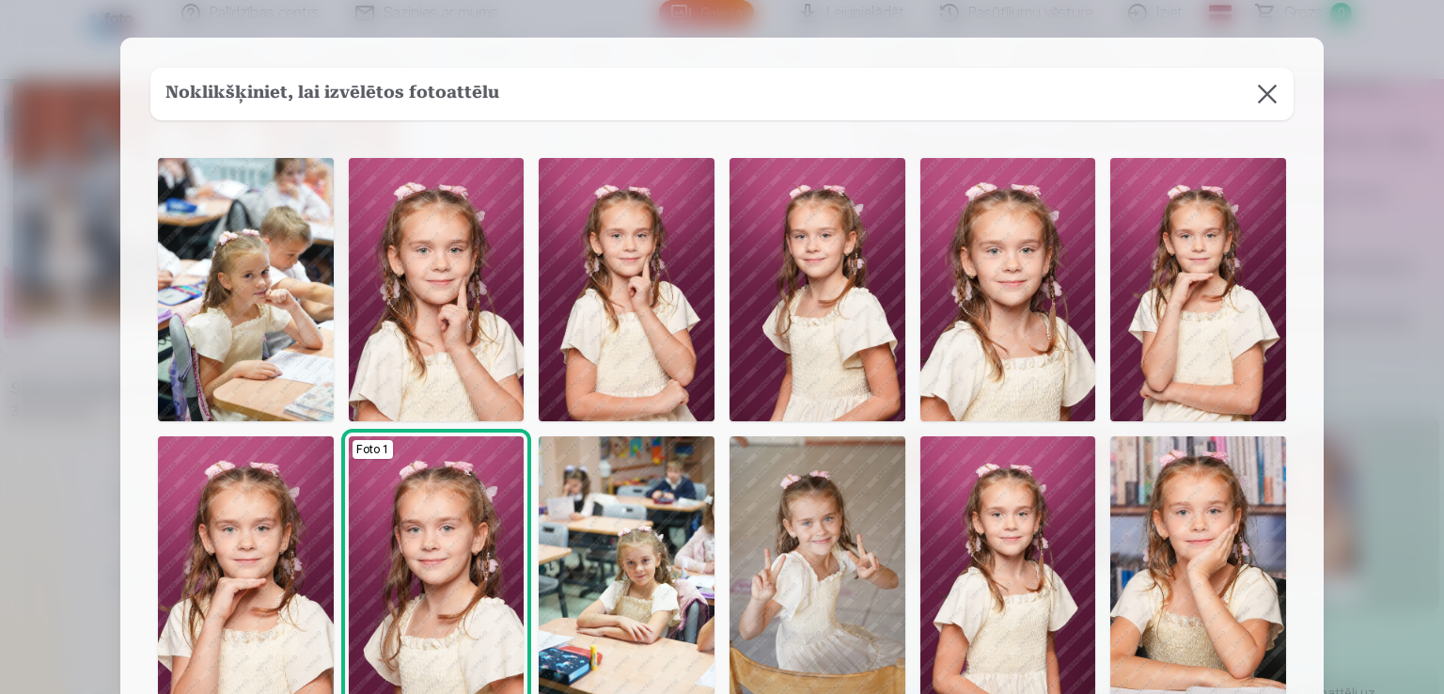
click at [1262, 90] on button at bounding box center [1267, 94] width 53 height 53
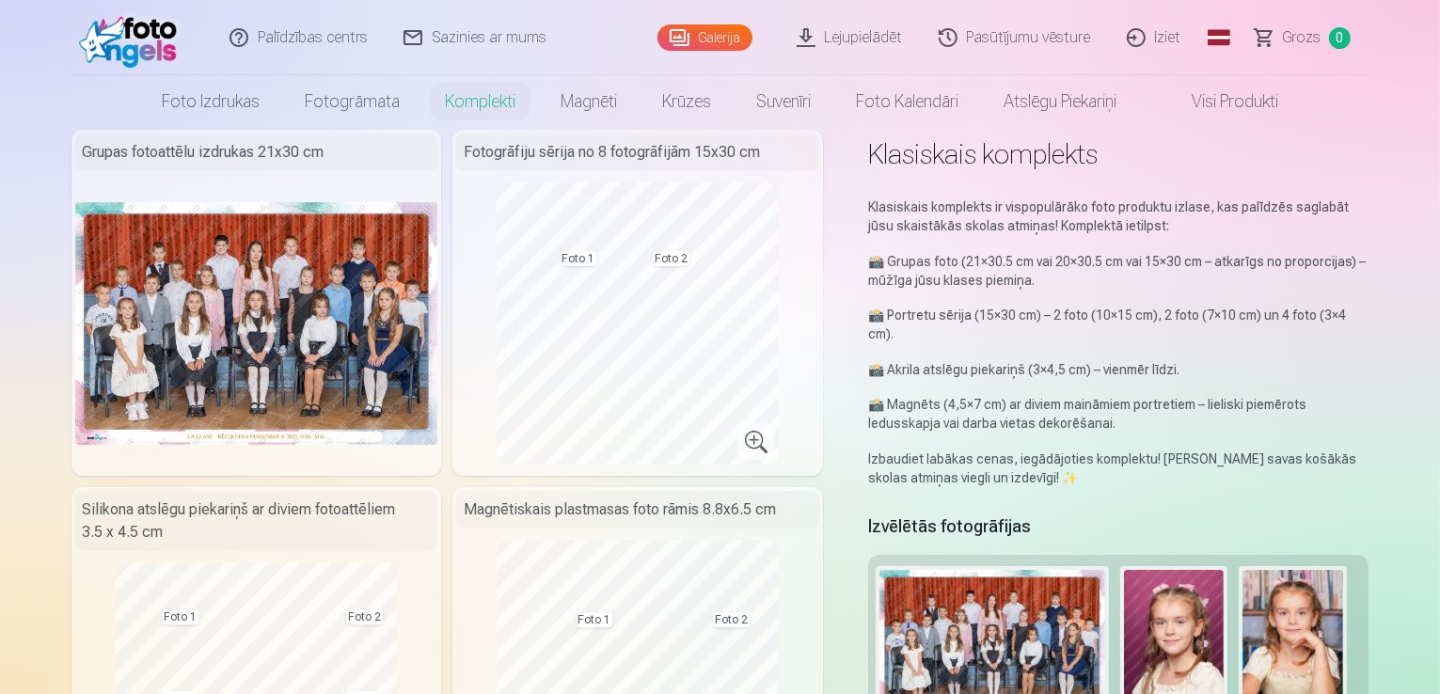
scroll to position [0, 0]
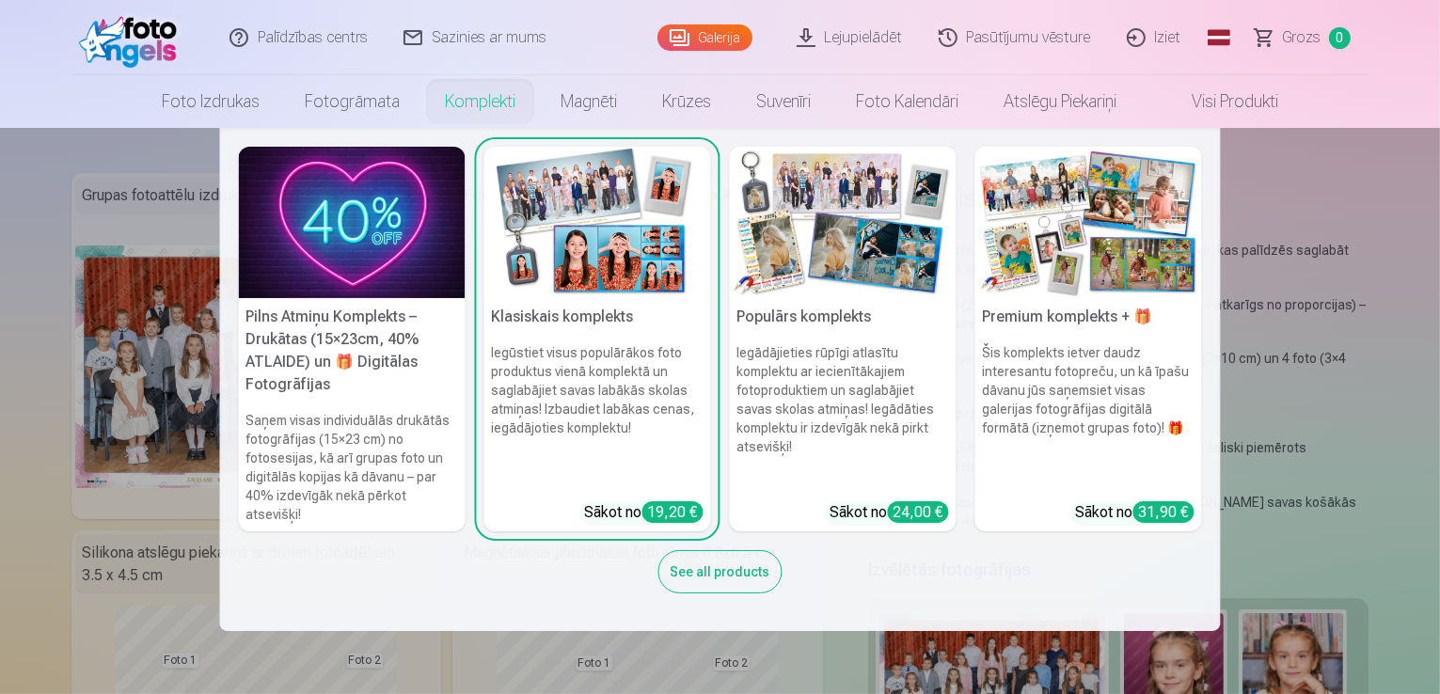
click at [497, 95] on link "Komplekti" at bounding box center [480, 101] width 116 height 53
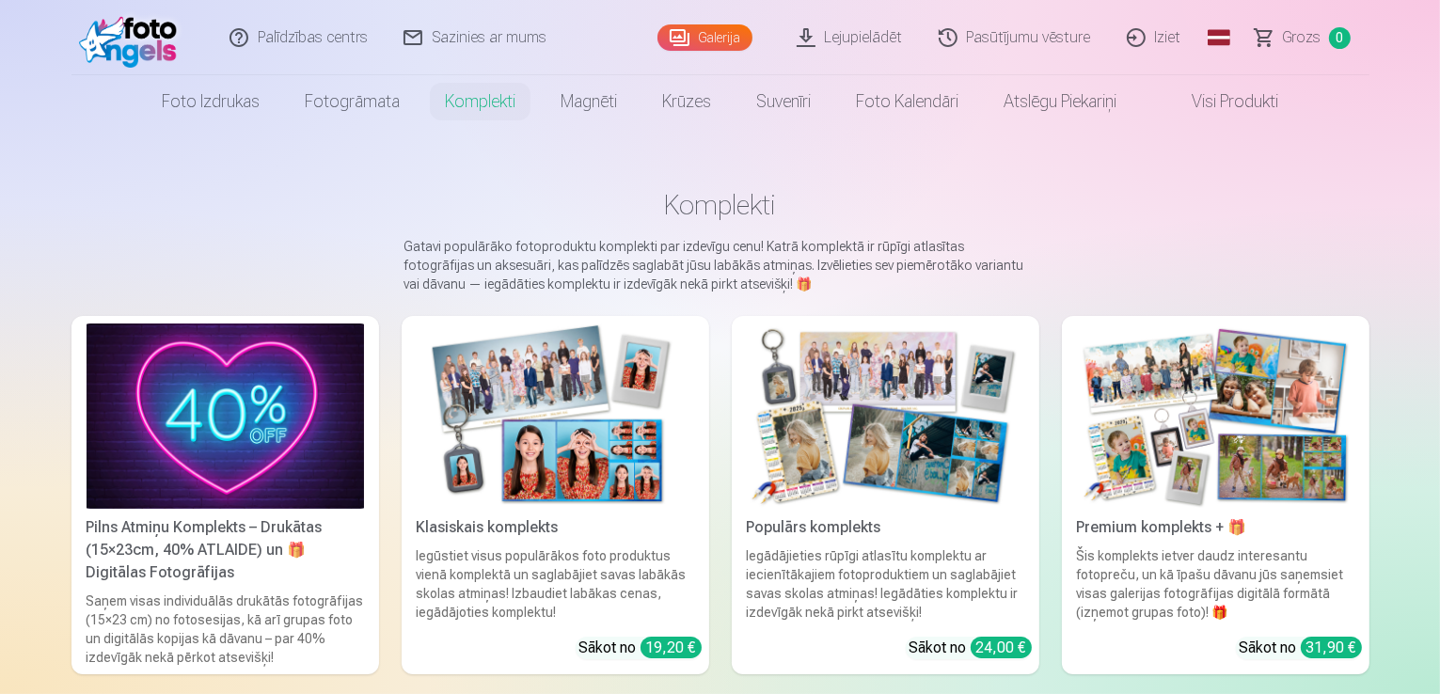
click at [872, 418] on img at bounding box center [885, 415] width 277 height 185
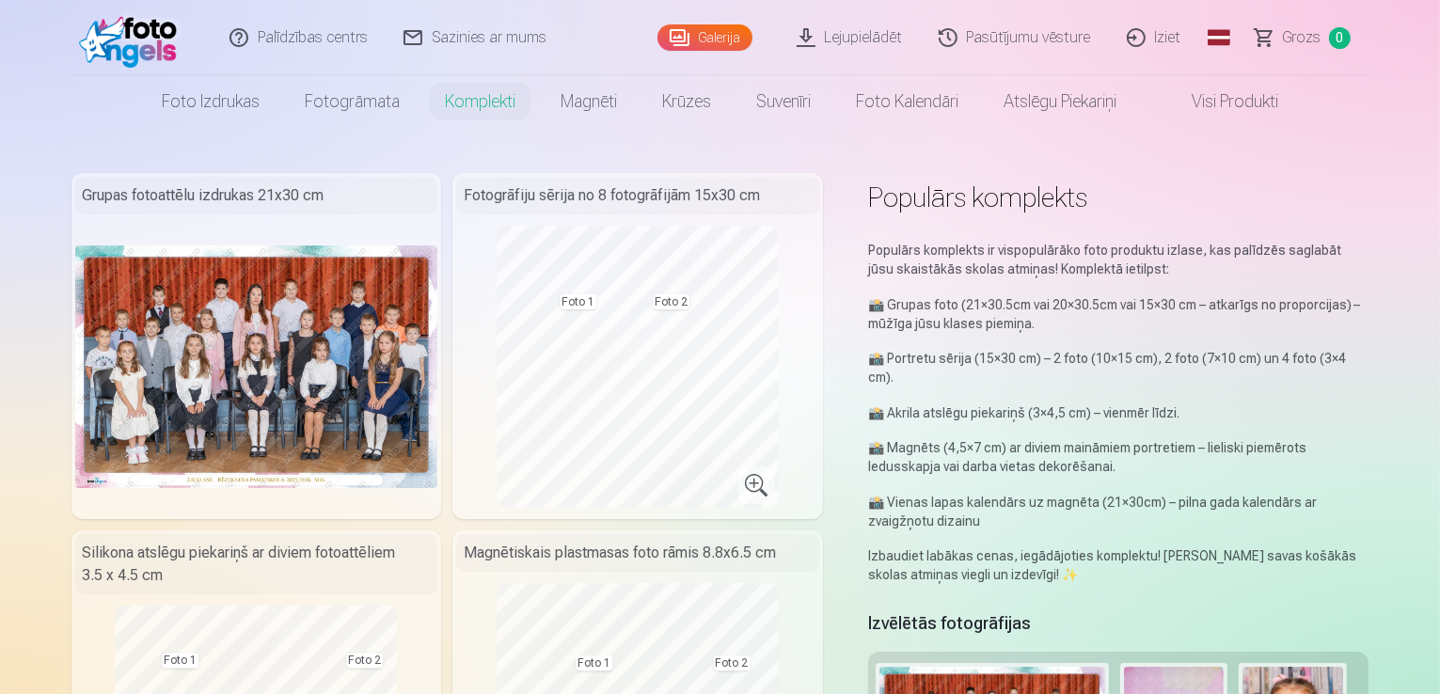
click at [207, 401] on img at bounding box center [256, 366] width 363 height 242
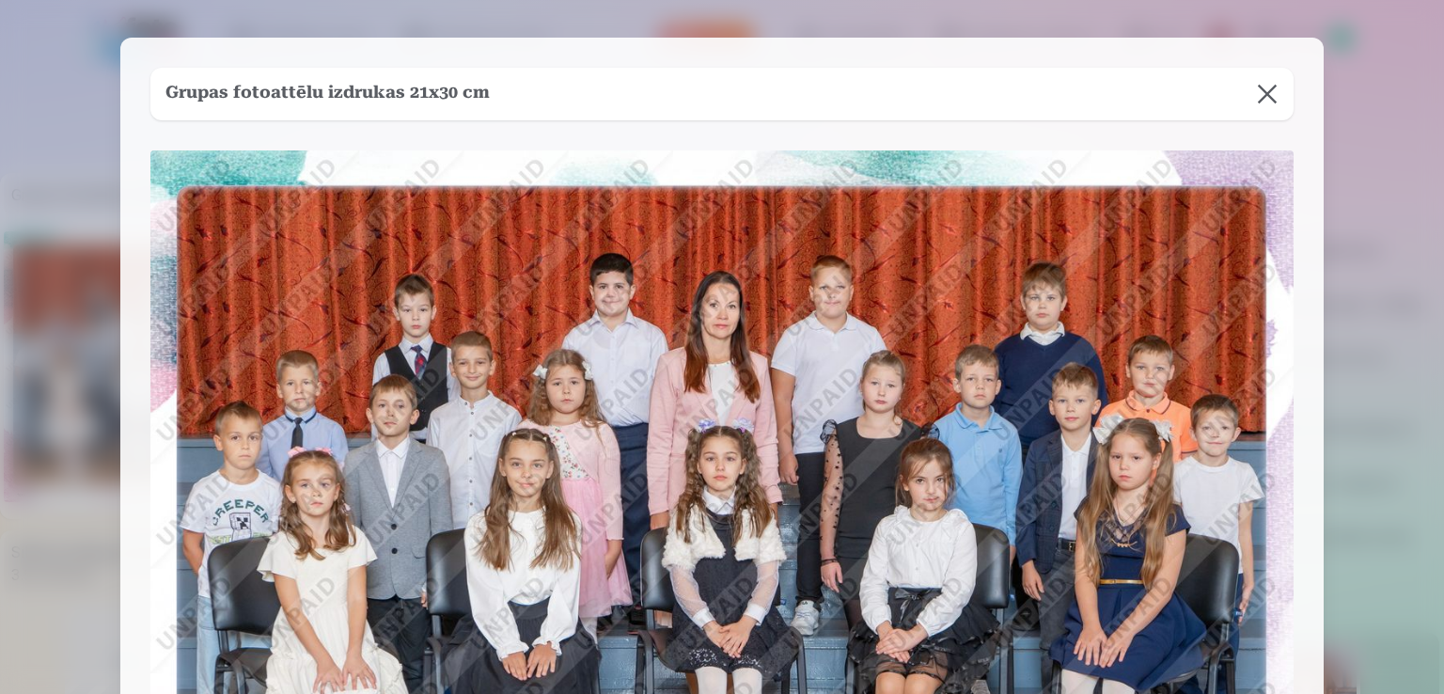
click at [1260, 90] on button at bounding box center [1267, 94] width 53 height 53
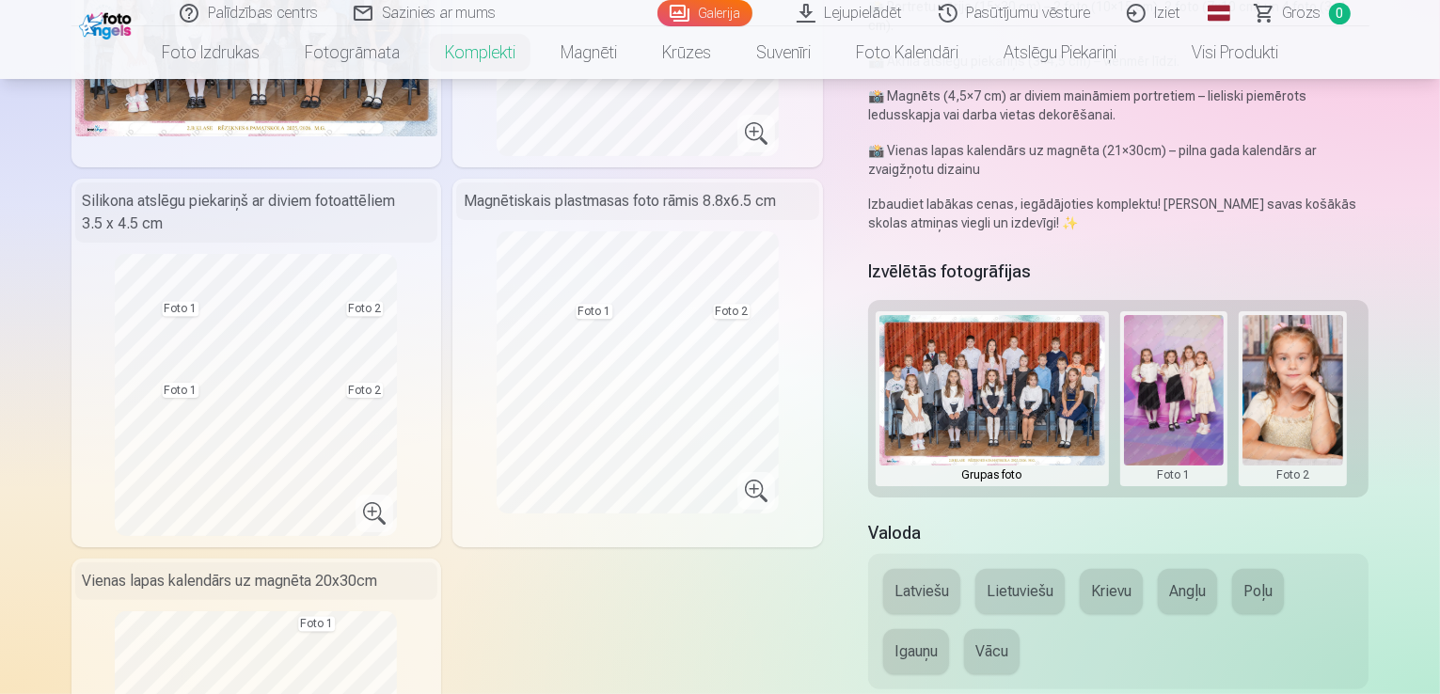
scroll to position [361, 0]
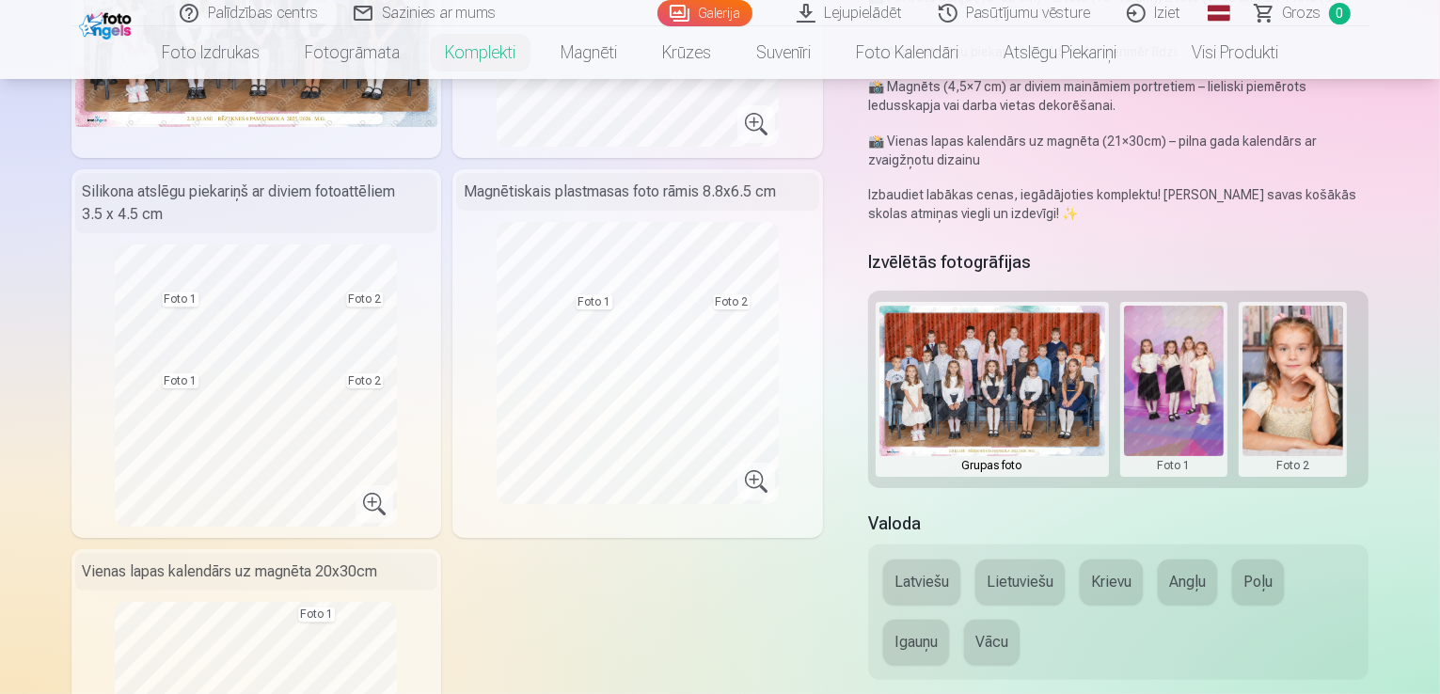
click at [1135, 560] on button "Krievu" at bounding box center [1111, 582] width 63 height 45
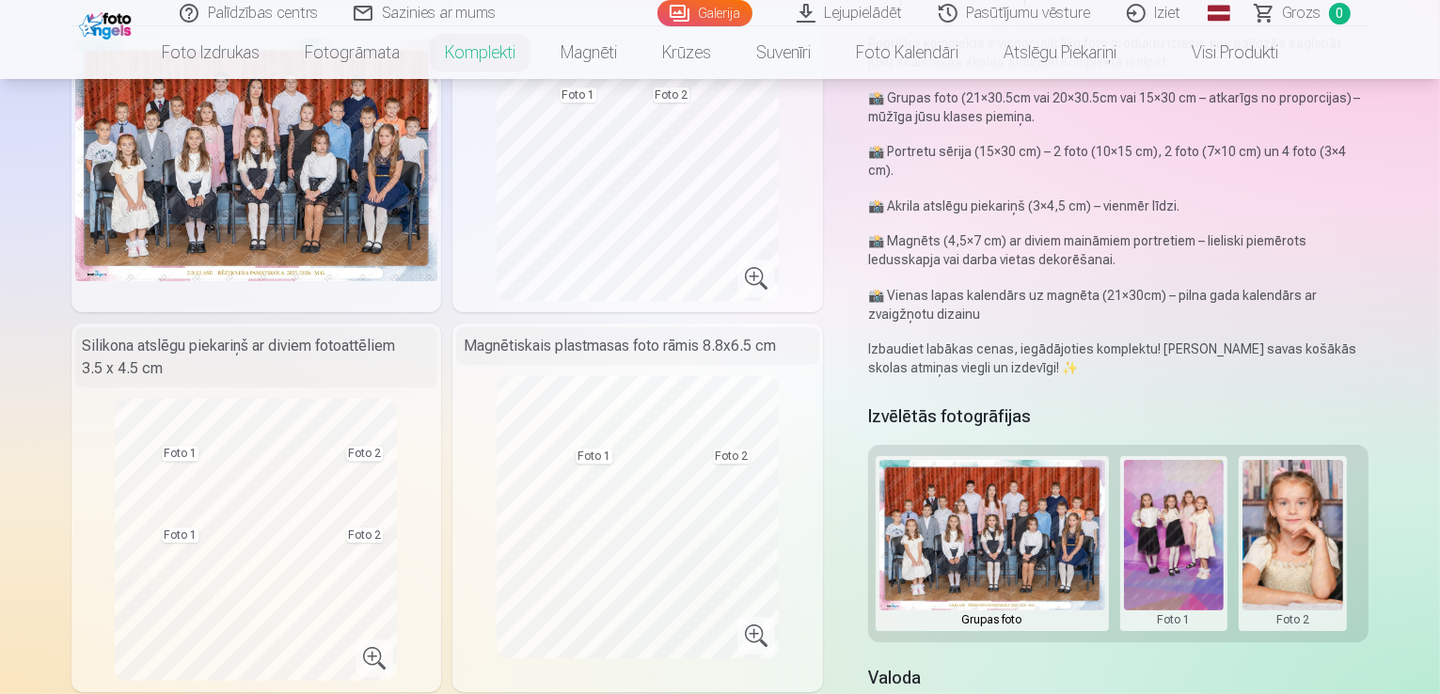
scroll to position [243, 0]
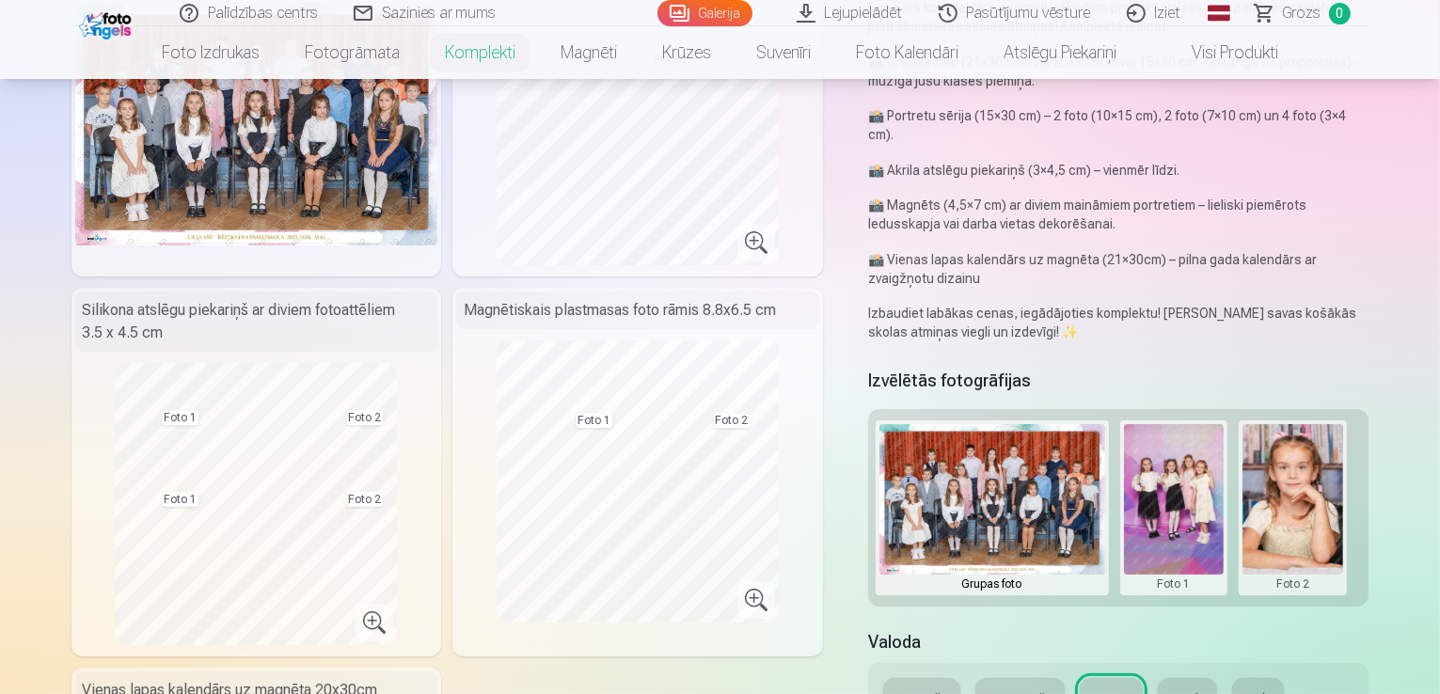
click at [1178, 441] on button at bounding box center [1174, 507] width 101 height 167
click at [1182, 467] on button "Nomainiet foto" at bounding box center [1187, 470] width 153 height 53
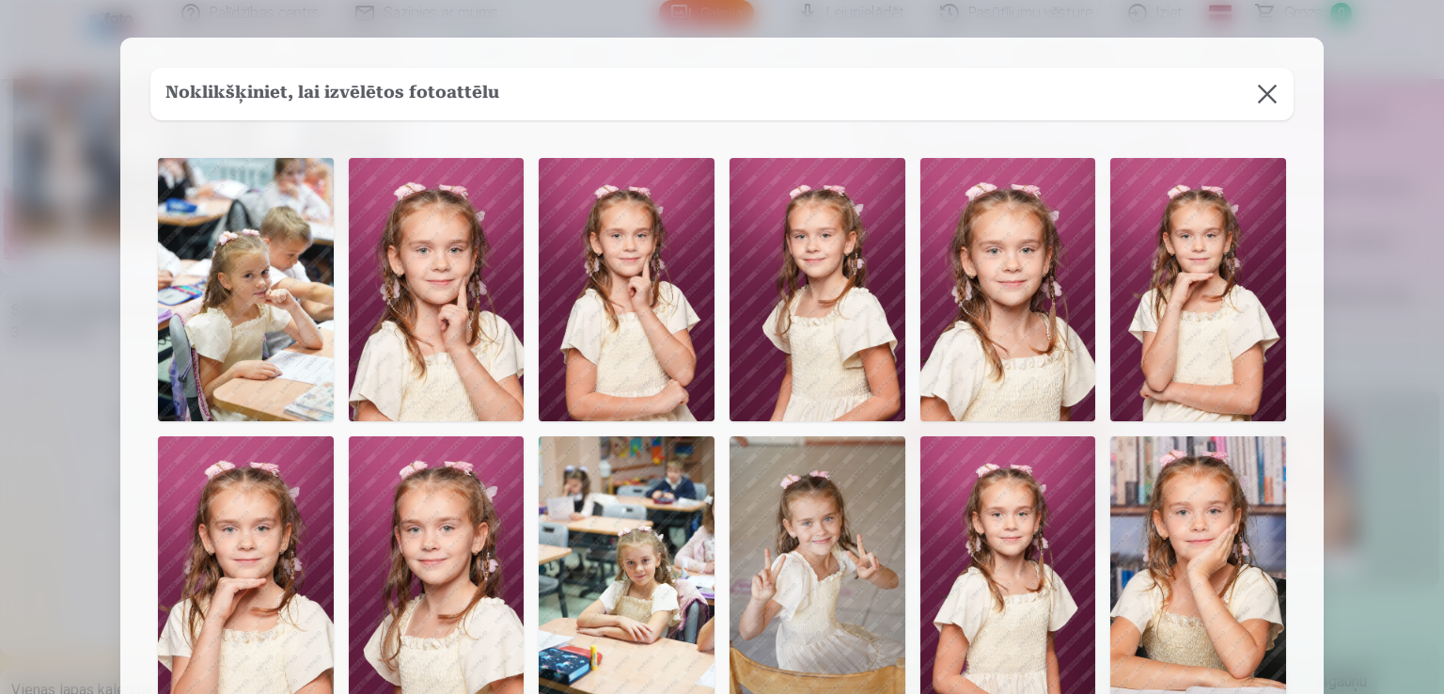
click at [654, 586] on img at bounding box center [627, 567] width 176 height 263
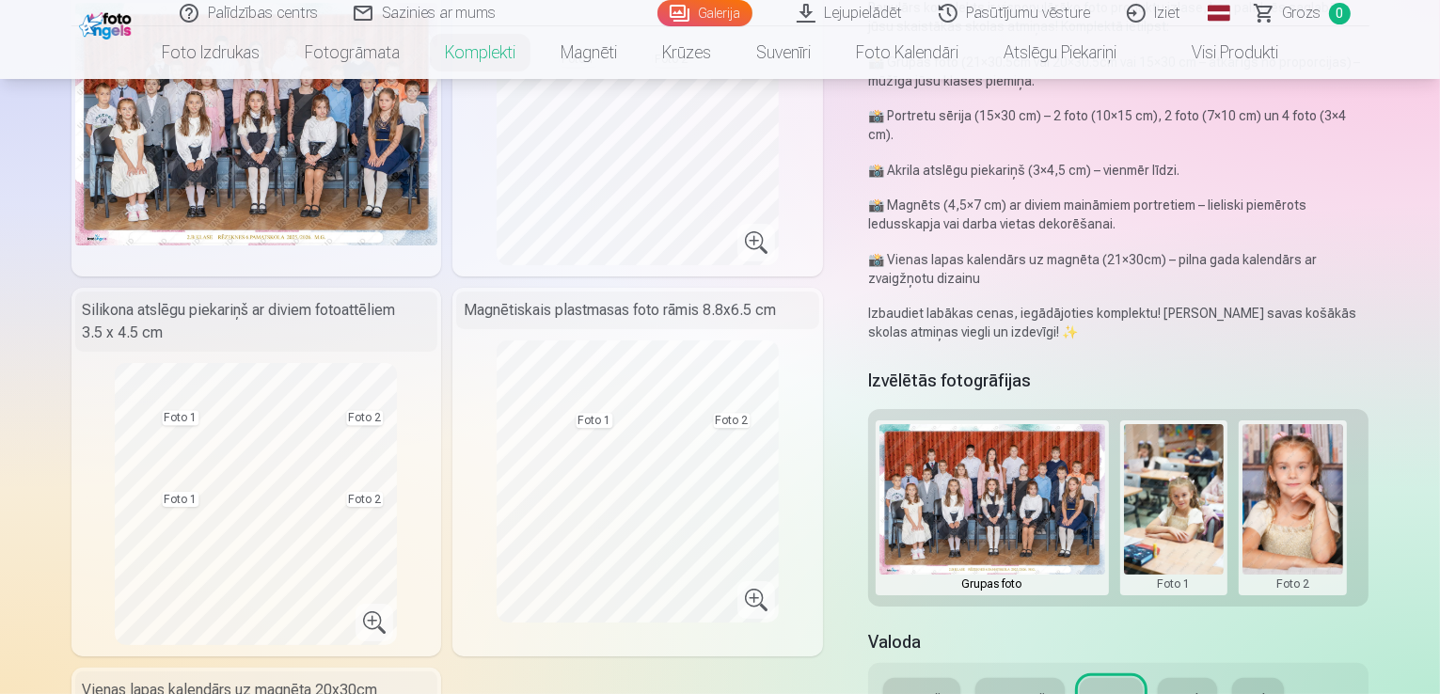
click at [1295, 446] on button at bounding box center [1292, 507] width 101 height 167
click at [1315, 477] on button "Nomainiet foto" at bounding box center [1306, 470] width 153 height 53
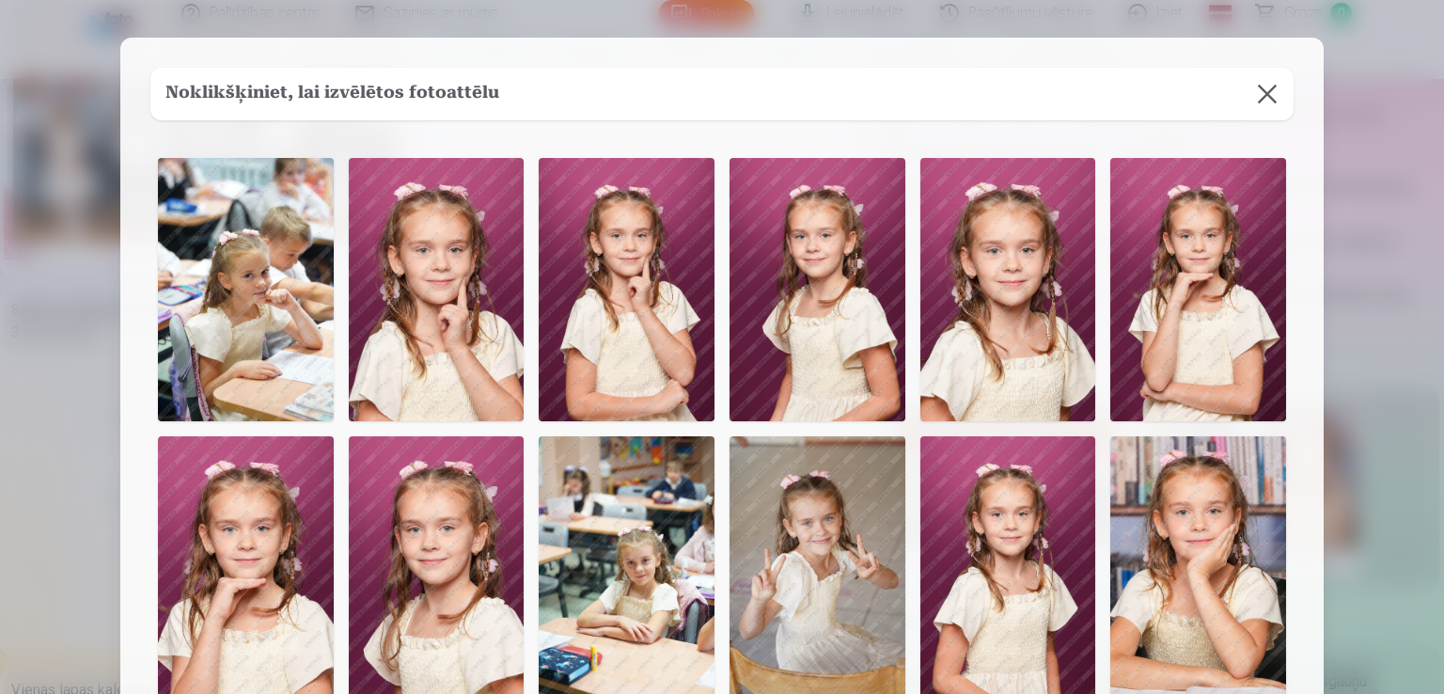
click at [843, 321] on img at bounding box center [818, 289] width 176 height 263
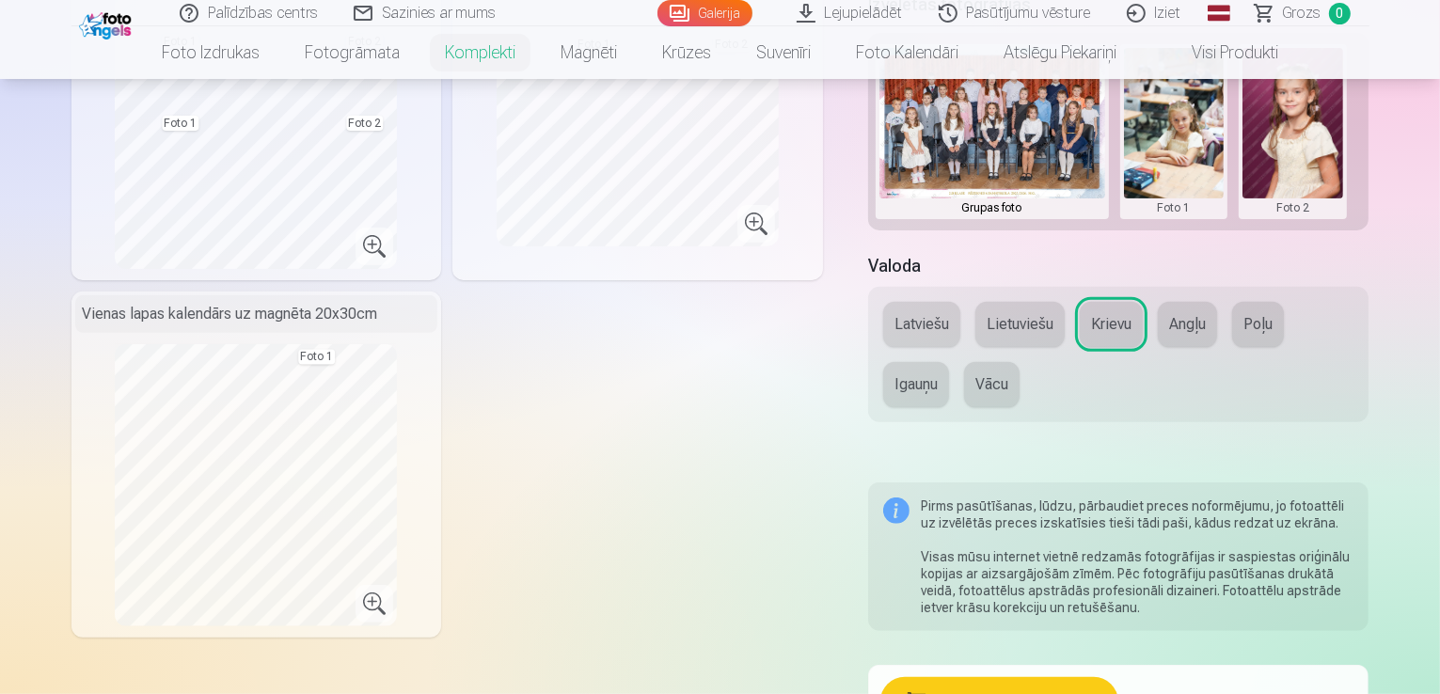
scroll to position [0, 0]
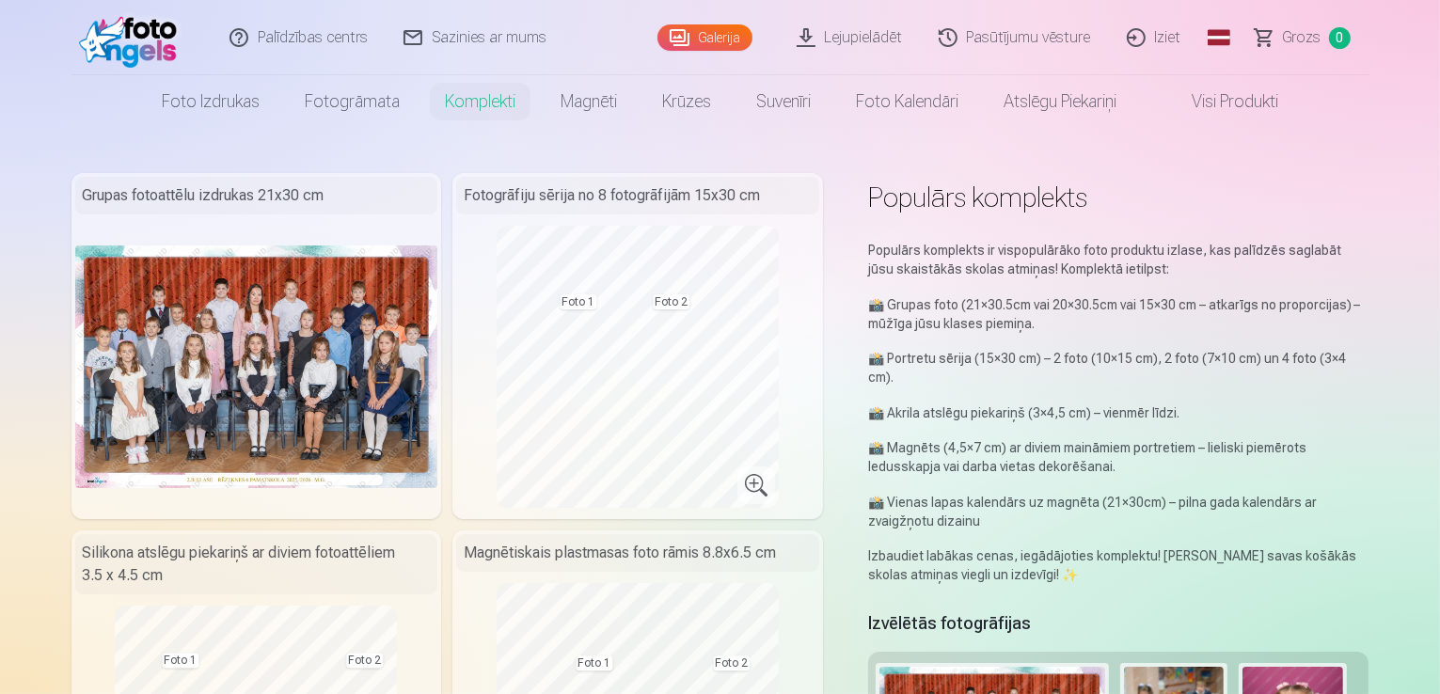
click at [880, 35] on link "Lejupielādēt" at bounding box center [851, 37] width 142 height 75
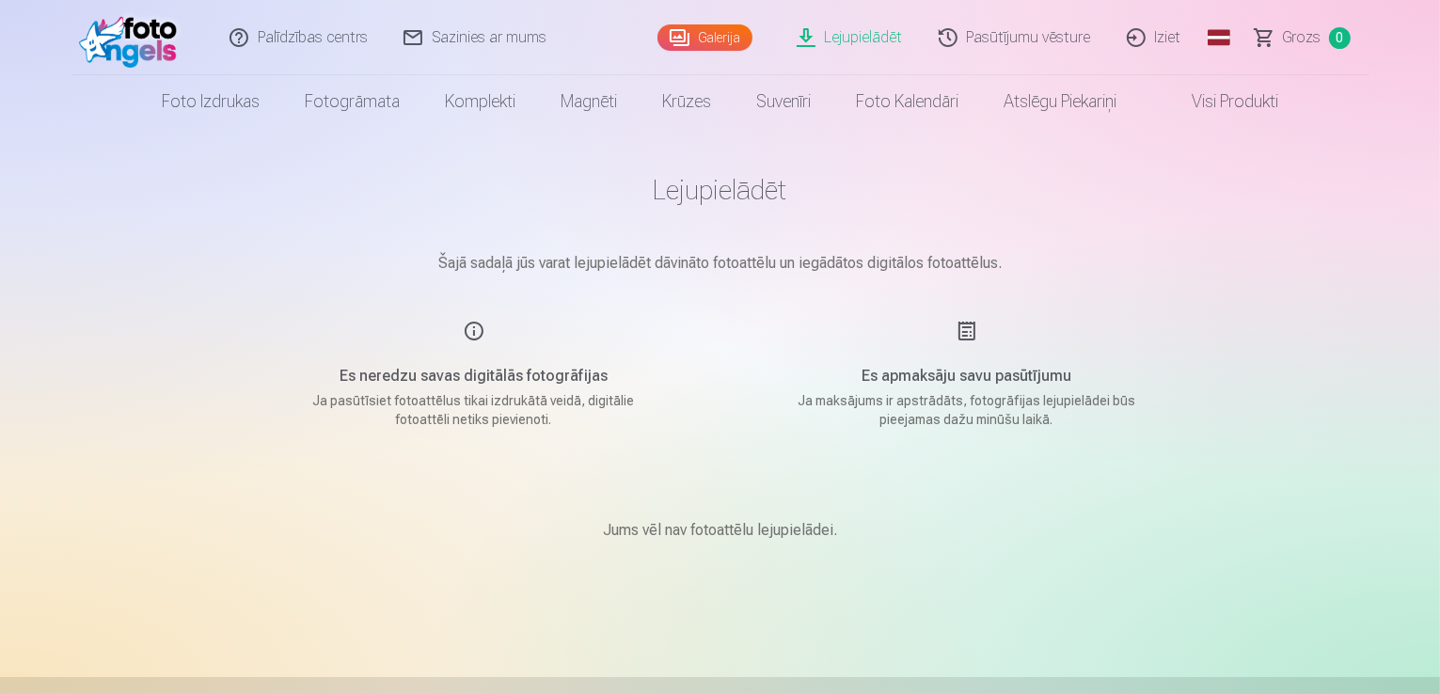
click at [717, 193] on h1 "Lejupielādēt" at bounding box center [720, 190] width 940 height 34
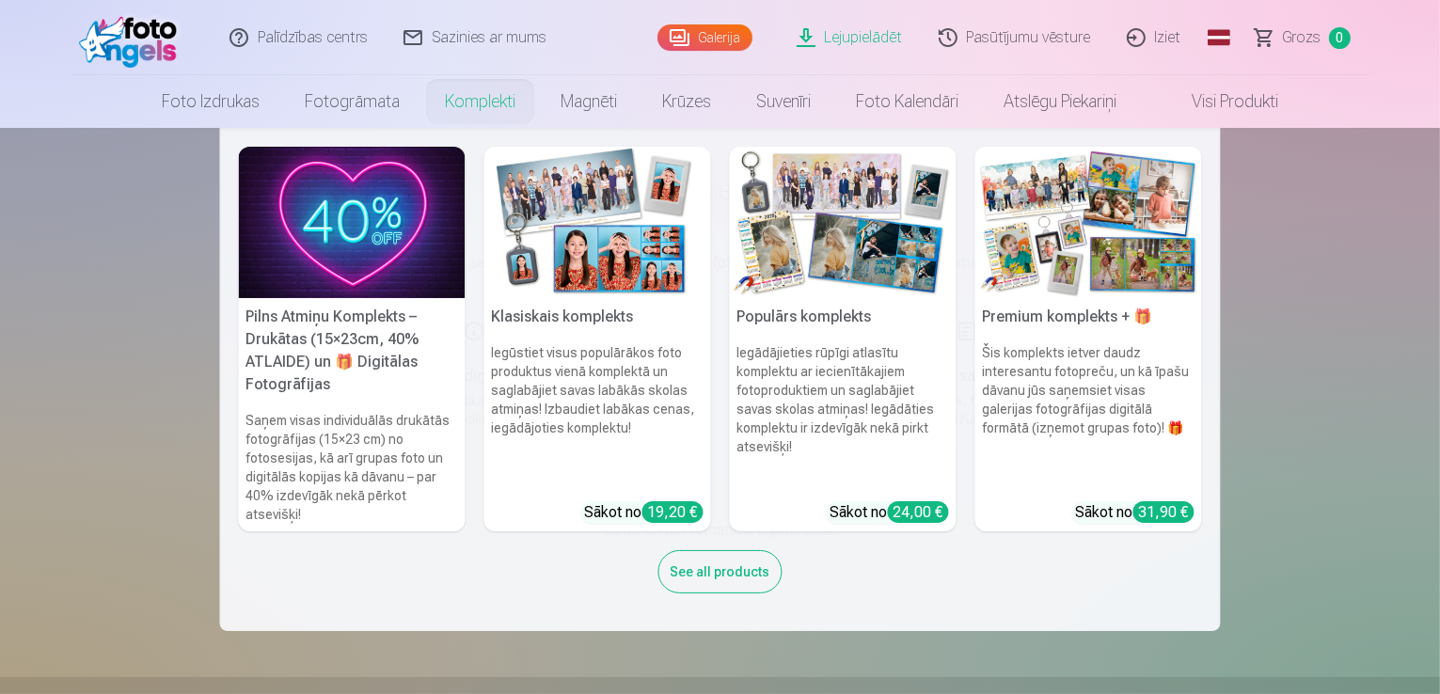
click at [482, 95] on link "Komplekti" at bounding box center [480, 101] width 116 height 53
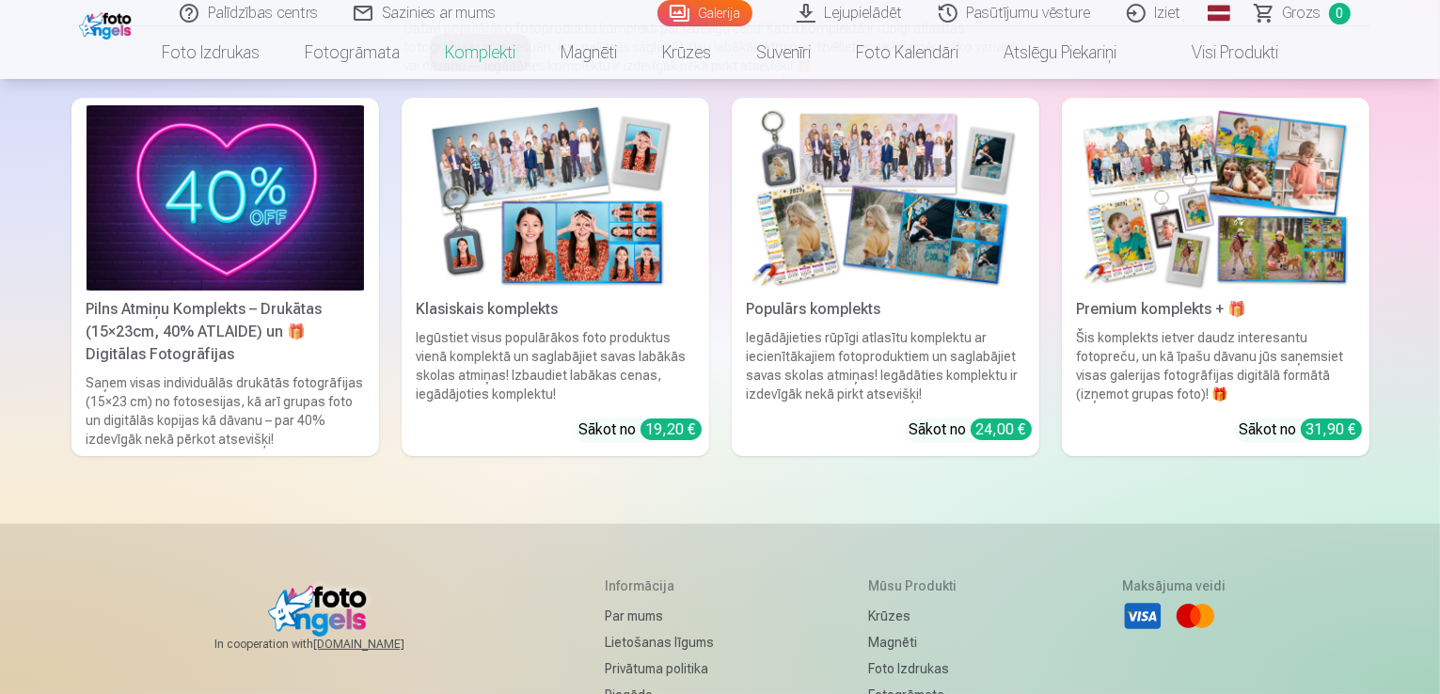
scroll to position [196, 0]
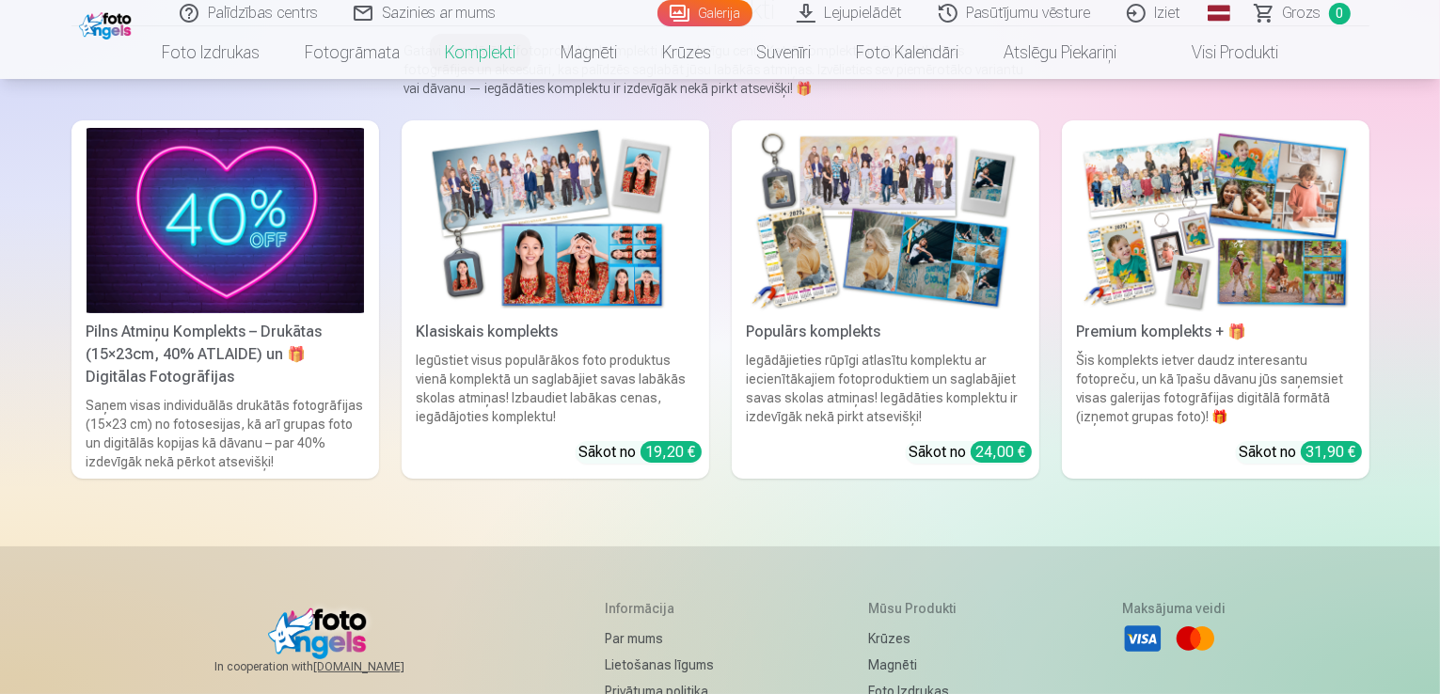
click at [1256, 241] on img at bounding box center [1215, 220] width 277 height 185
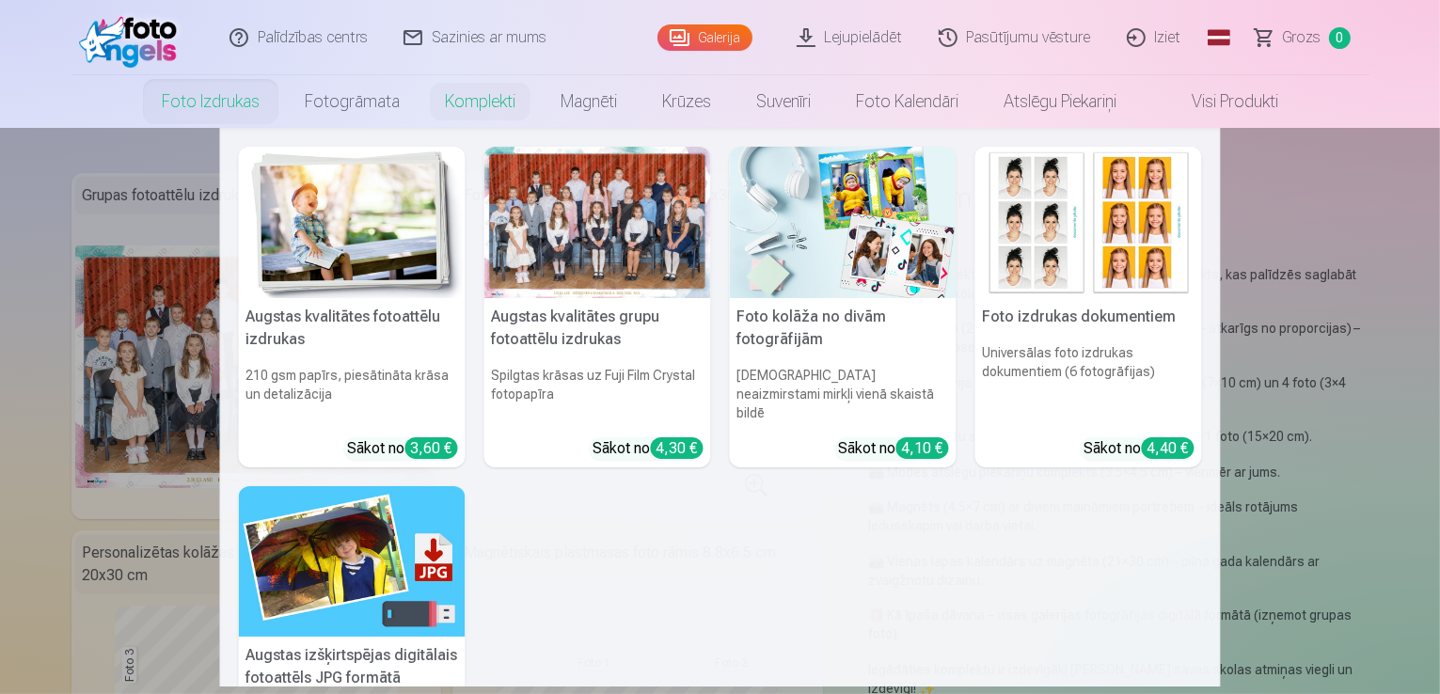
click at [856, 281] on img at bounding box center [843, 222] width 227 height 151
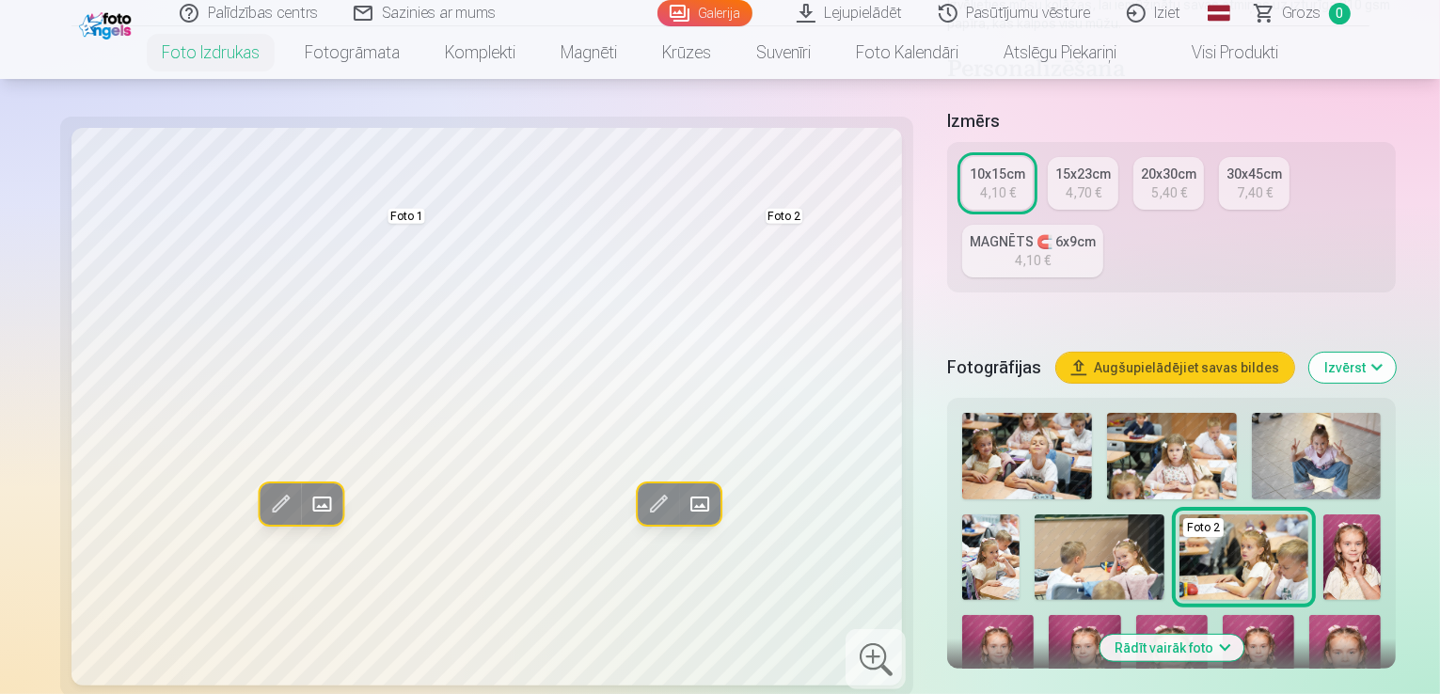
scroll to position [368, 0]
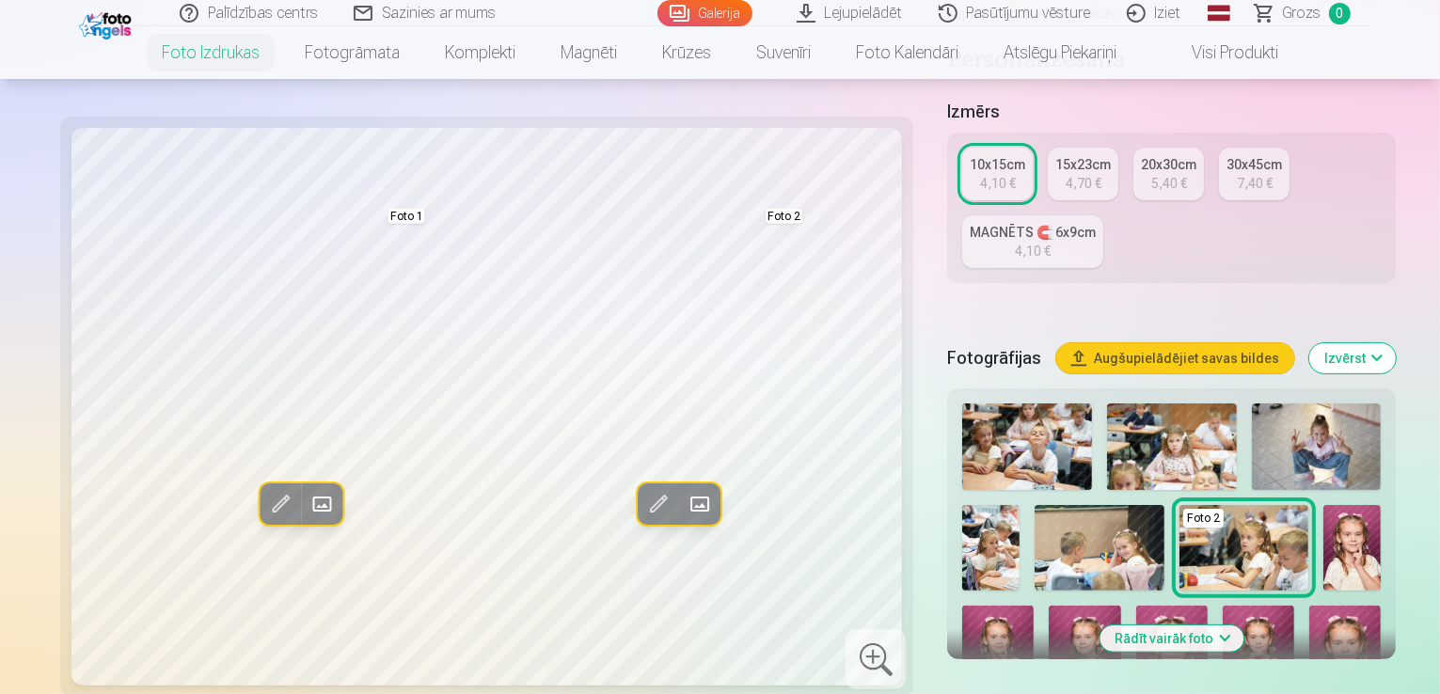
click at [1034, 505] on img at bounding box center [1098, 548] width 129 height 87
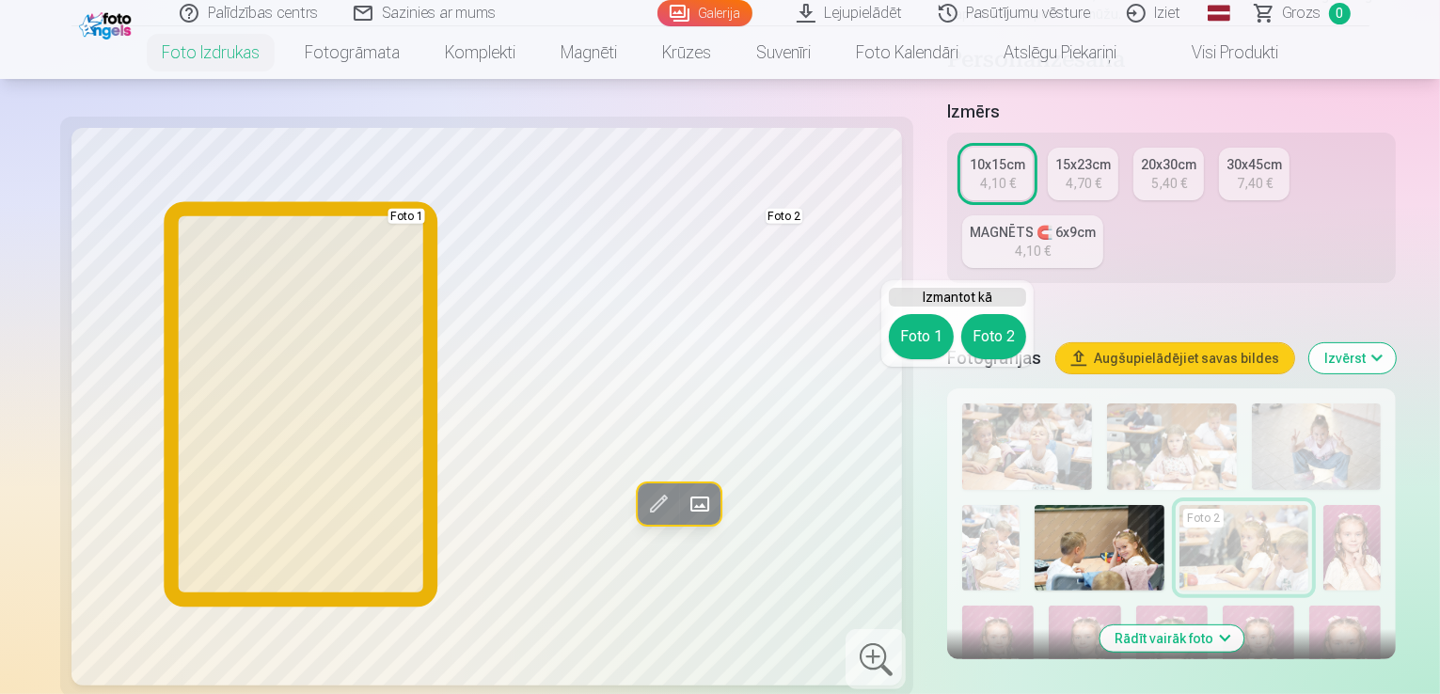
click at [929, 331] on button "Foto 1" at bounding box center [921, 336] width 65 height 45
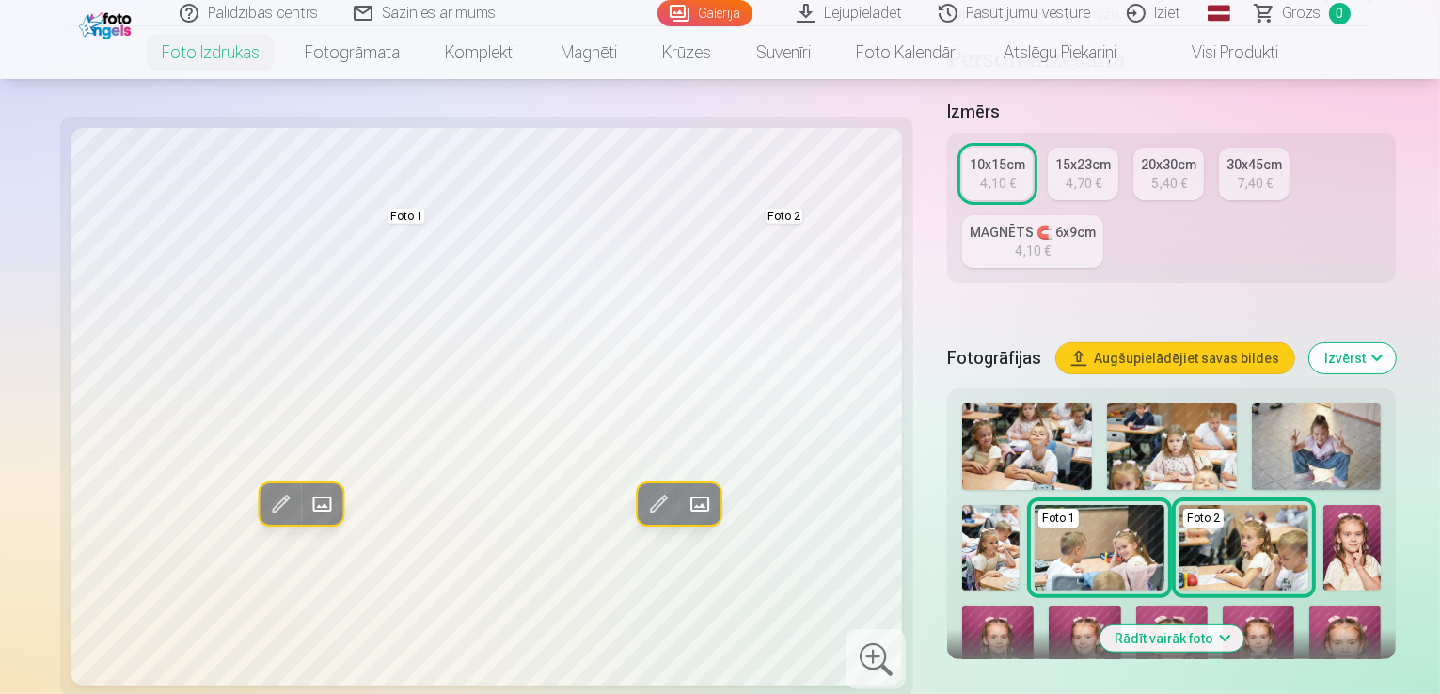
click at [1262, 403] on img at bounding box center [1317, 446] width 130 height 87
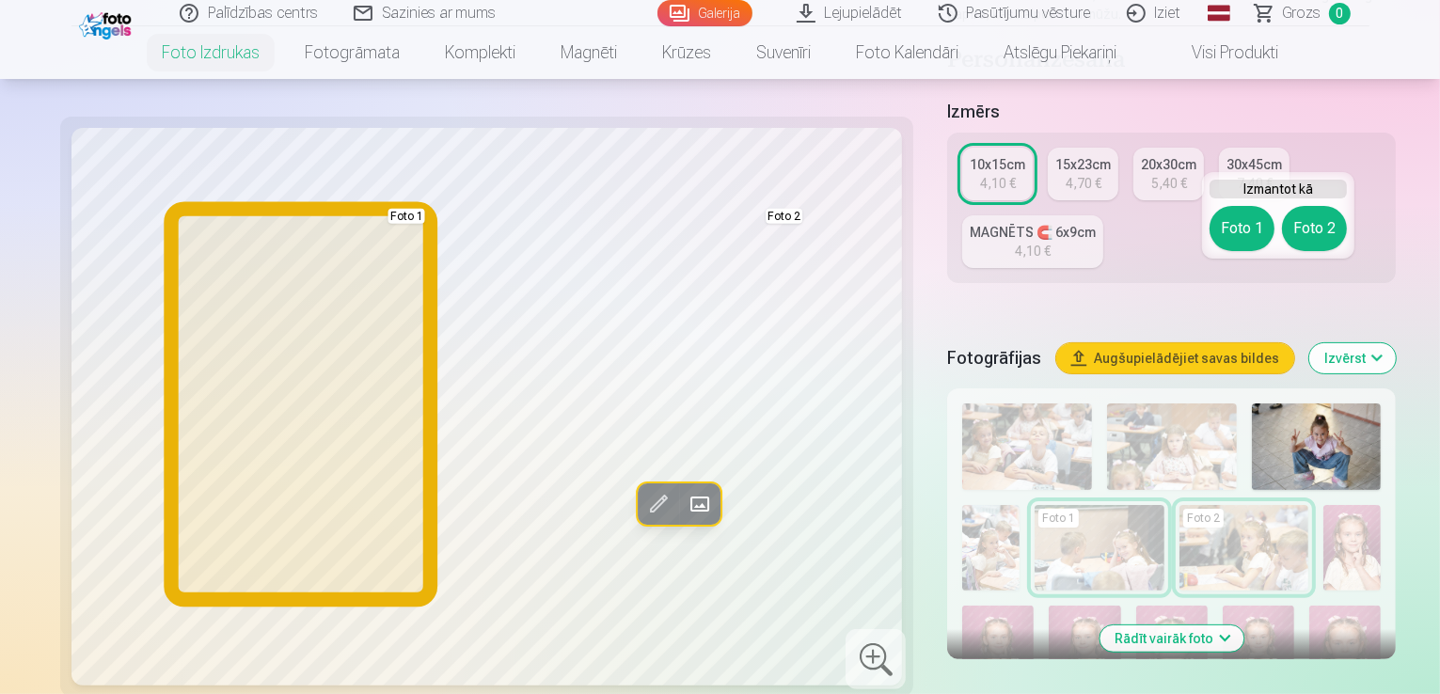
click at [1238, 225] on button "Foto 1" at bounding box center [1241, 228] width 65 height 45
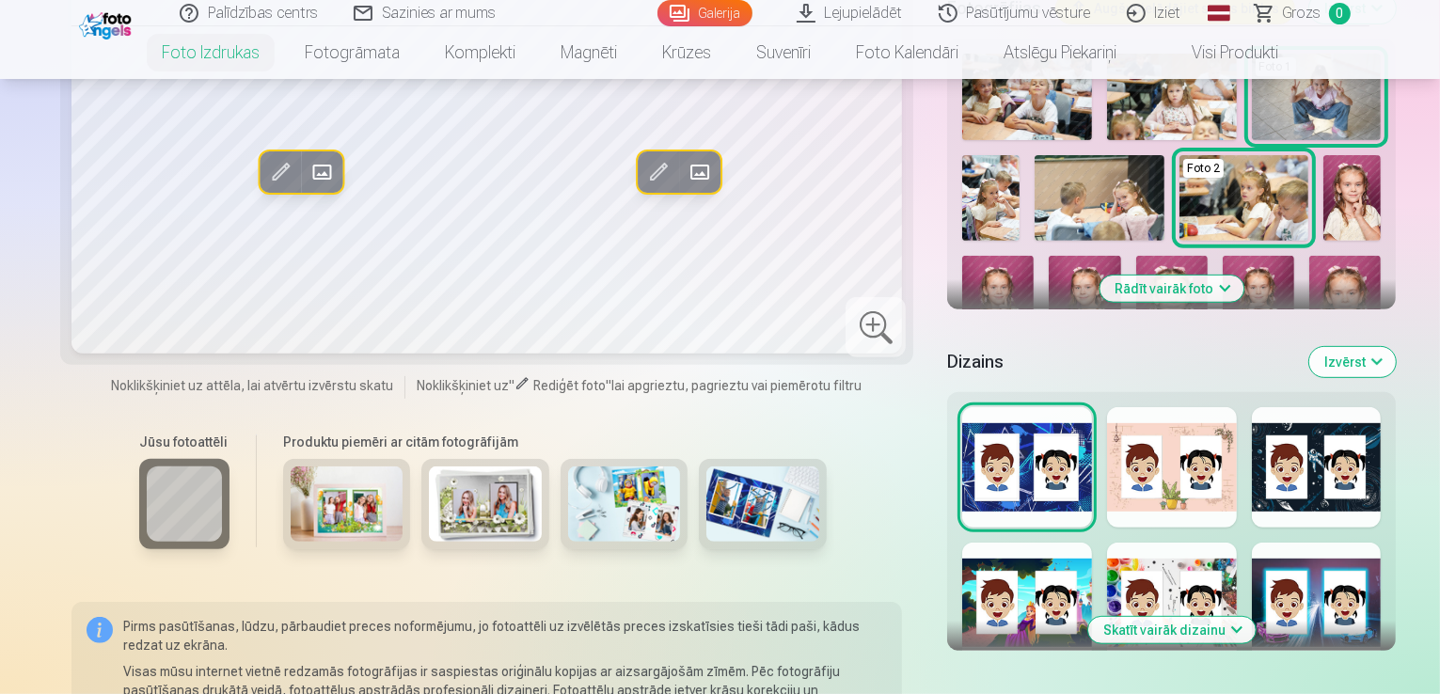
scroll to position [726, 0]
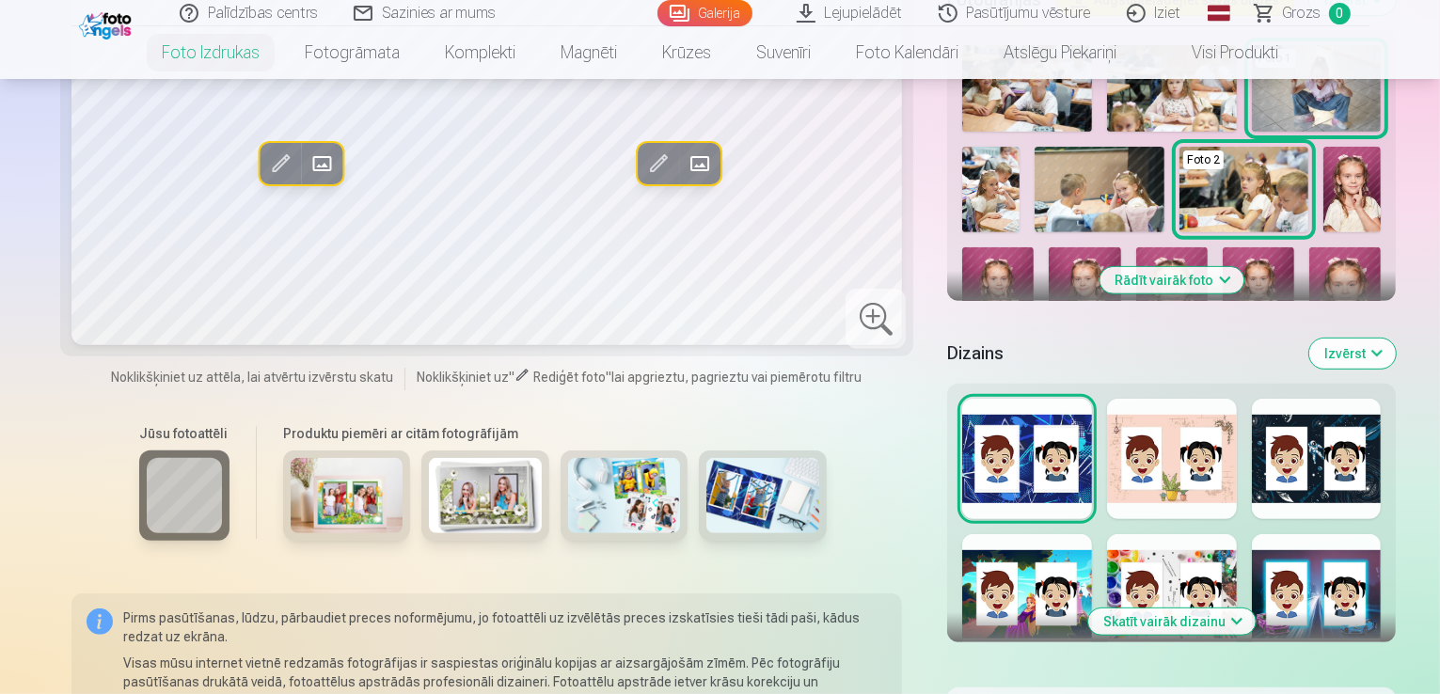
click at [429, 458] on img at bounding box center [485, 495] width 113 height 75
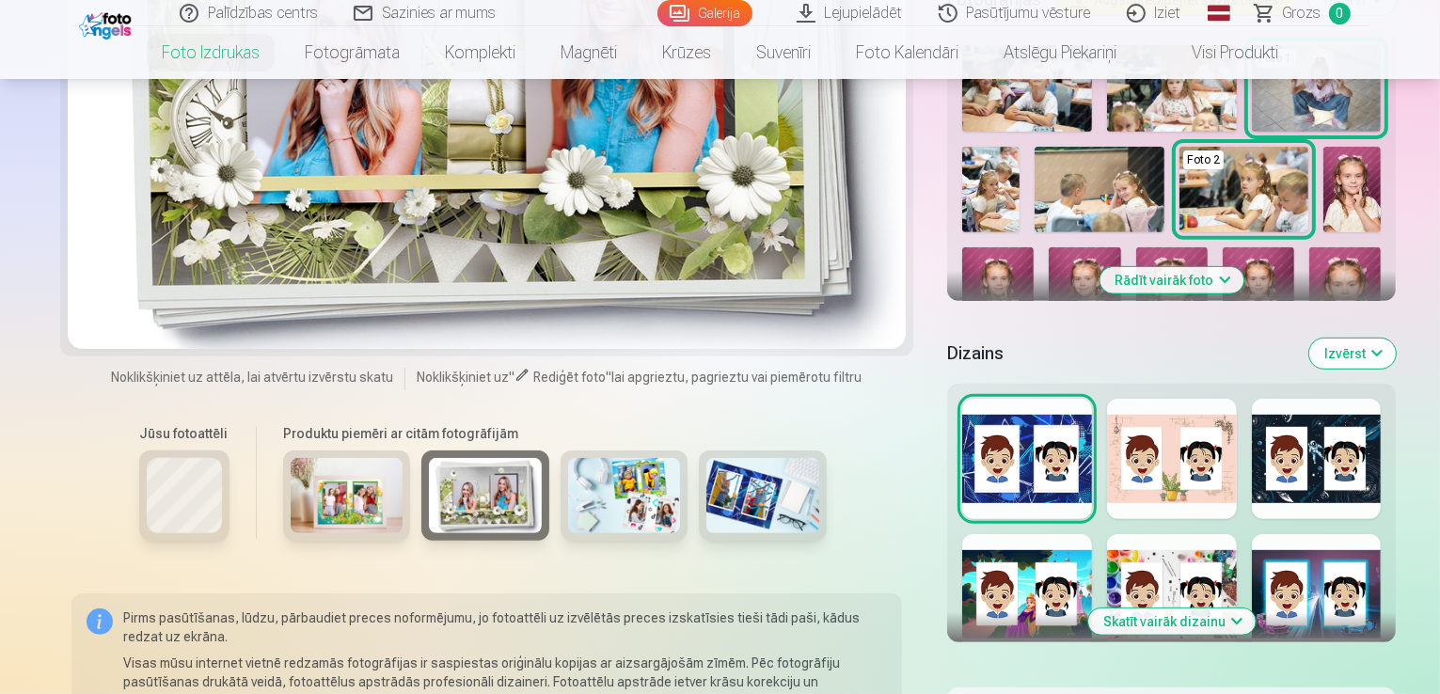
click at [706, 458] on img at bounding box center [762, 495] width 113 height 75
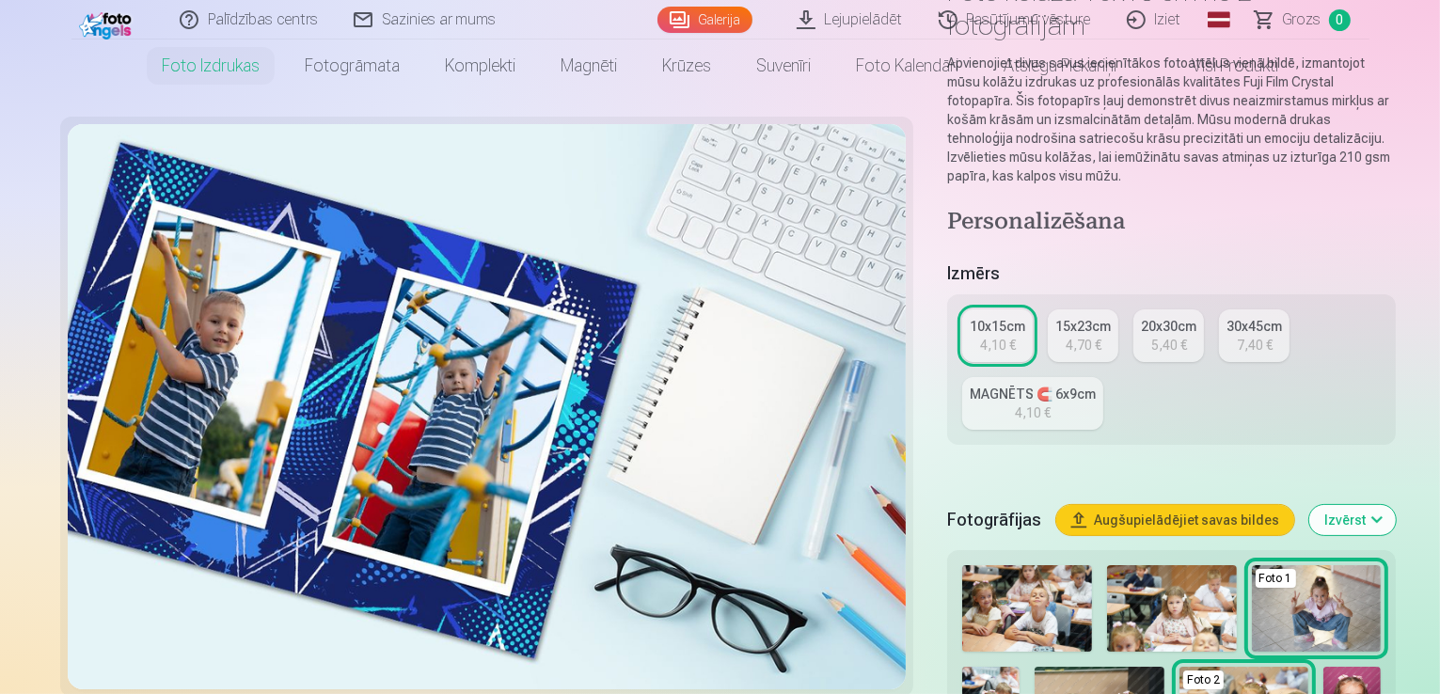
scroll to position [0, 0]
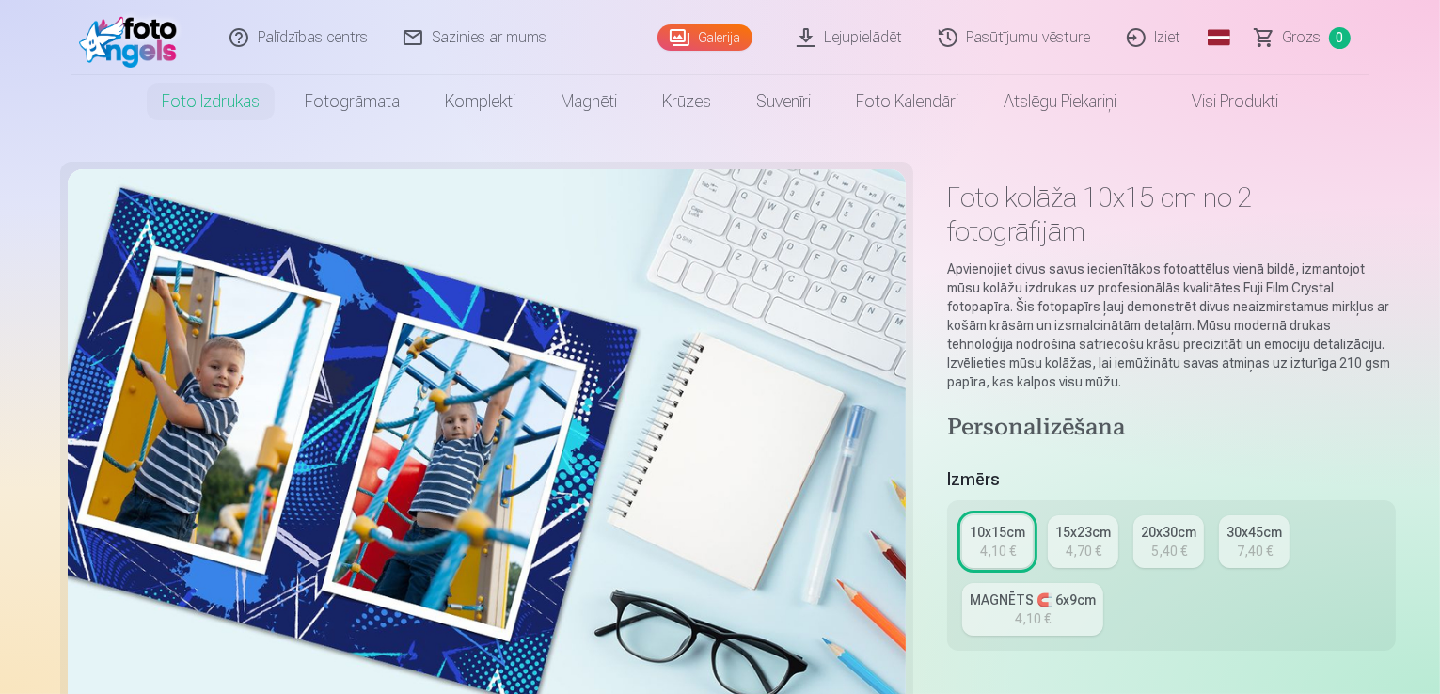
click at [938, 591] on button "Foto 1" at bounding box center [931, 596] width 65 height 45
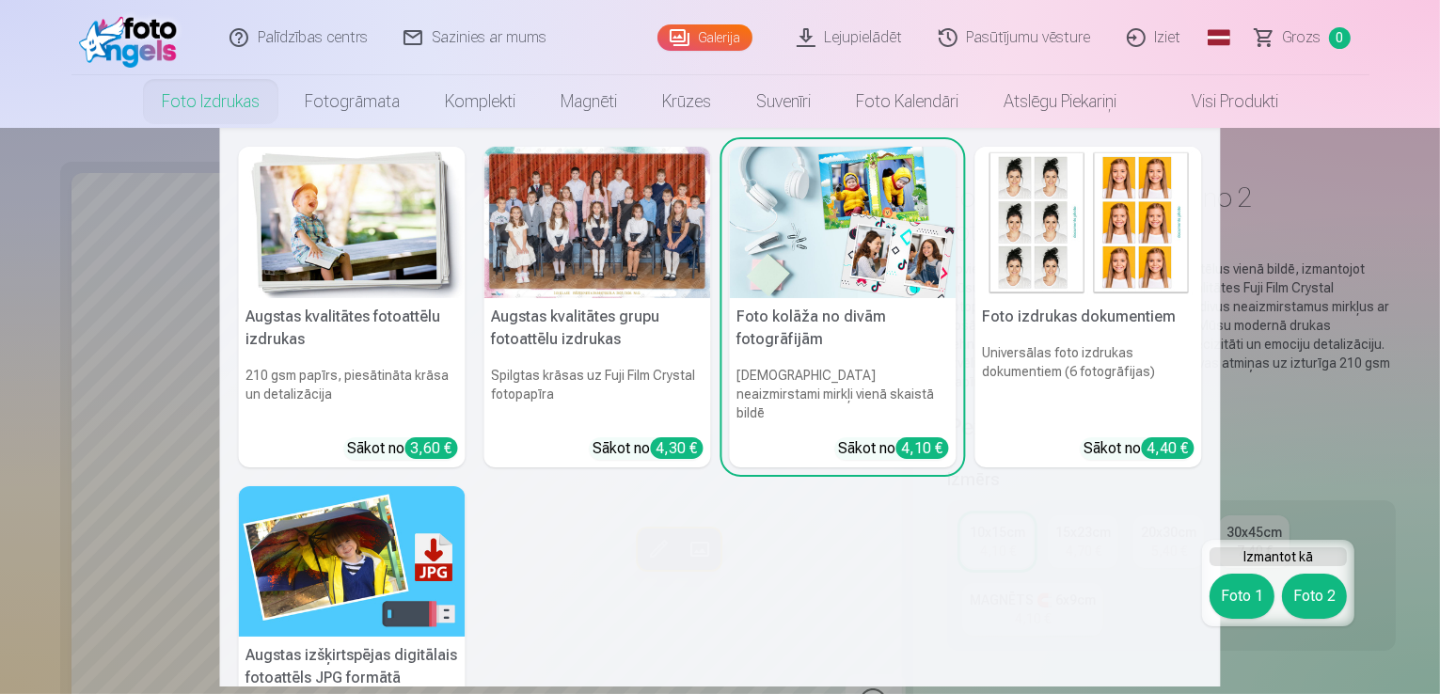
click at [354, 503] on img at bounding box center [352, 561] width 227 height 151
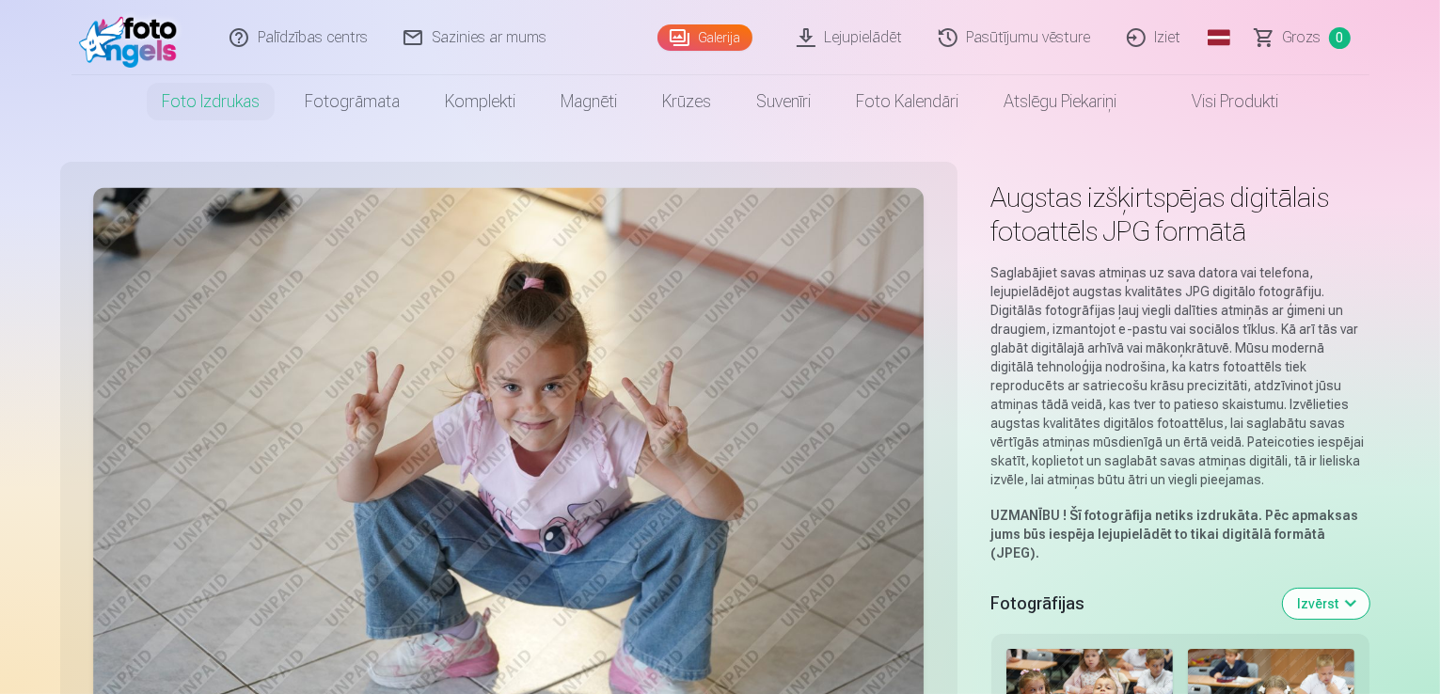
click at [1369, 589] on button "Izvērst" at bounding box center [1326, 604] width 87 height 30
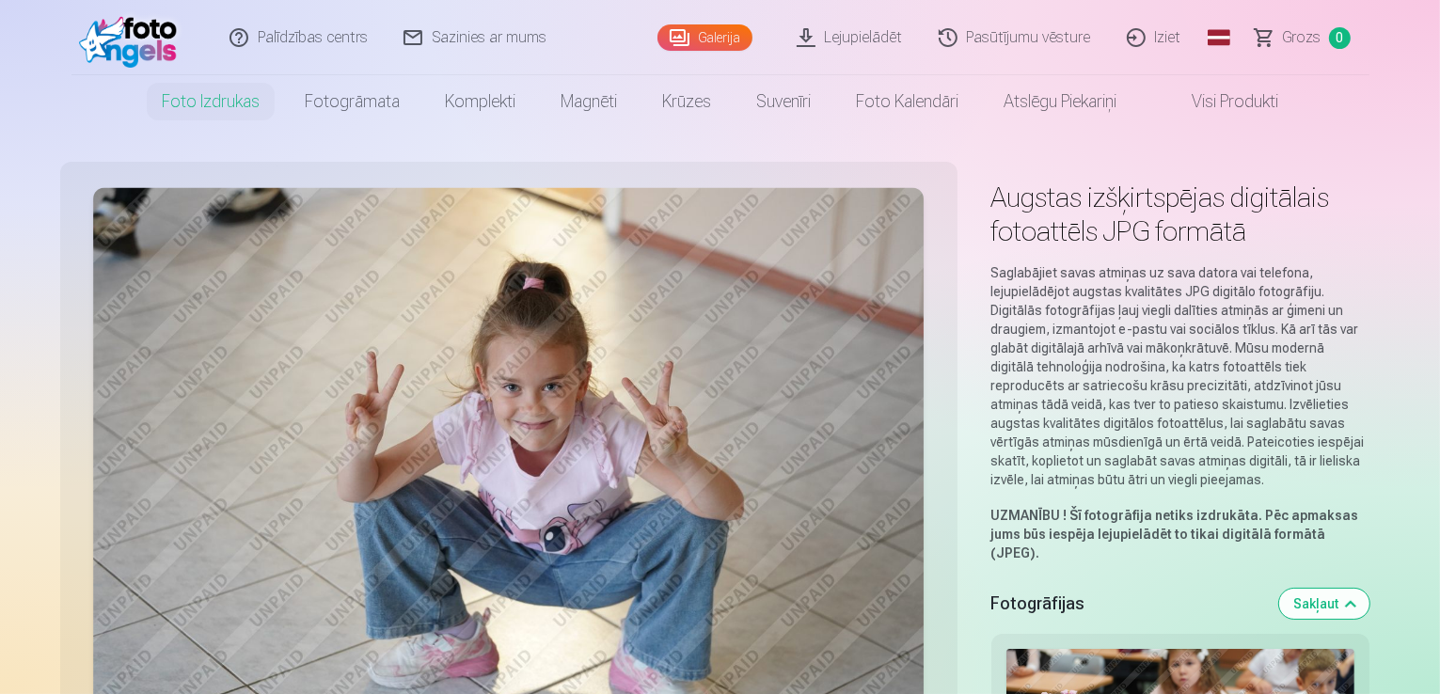
click at [1369, 589] on button "Sakļaut" at bounding box center [1324, 604] width 90 height 30
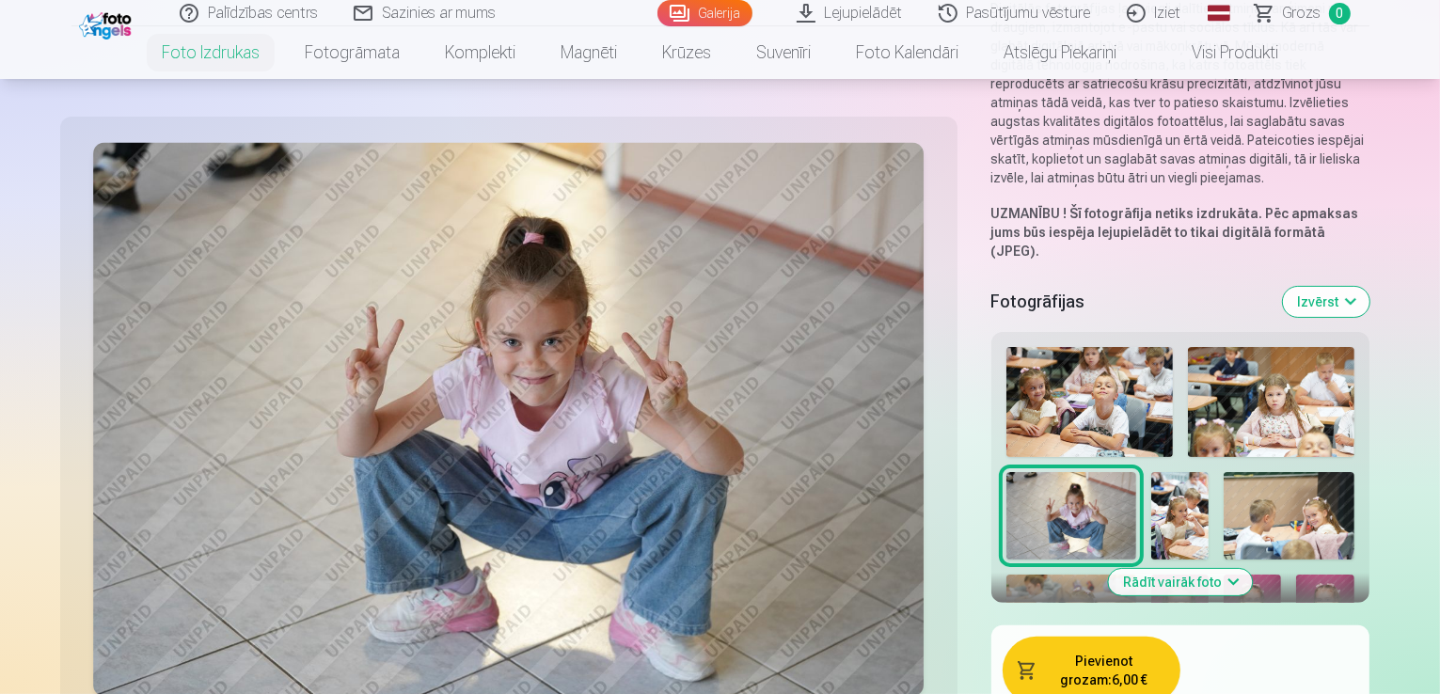
scroll to position [316, 0]
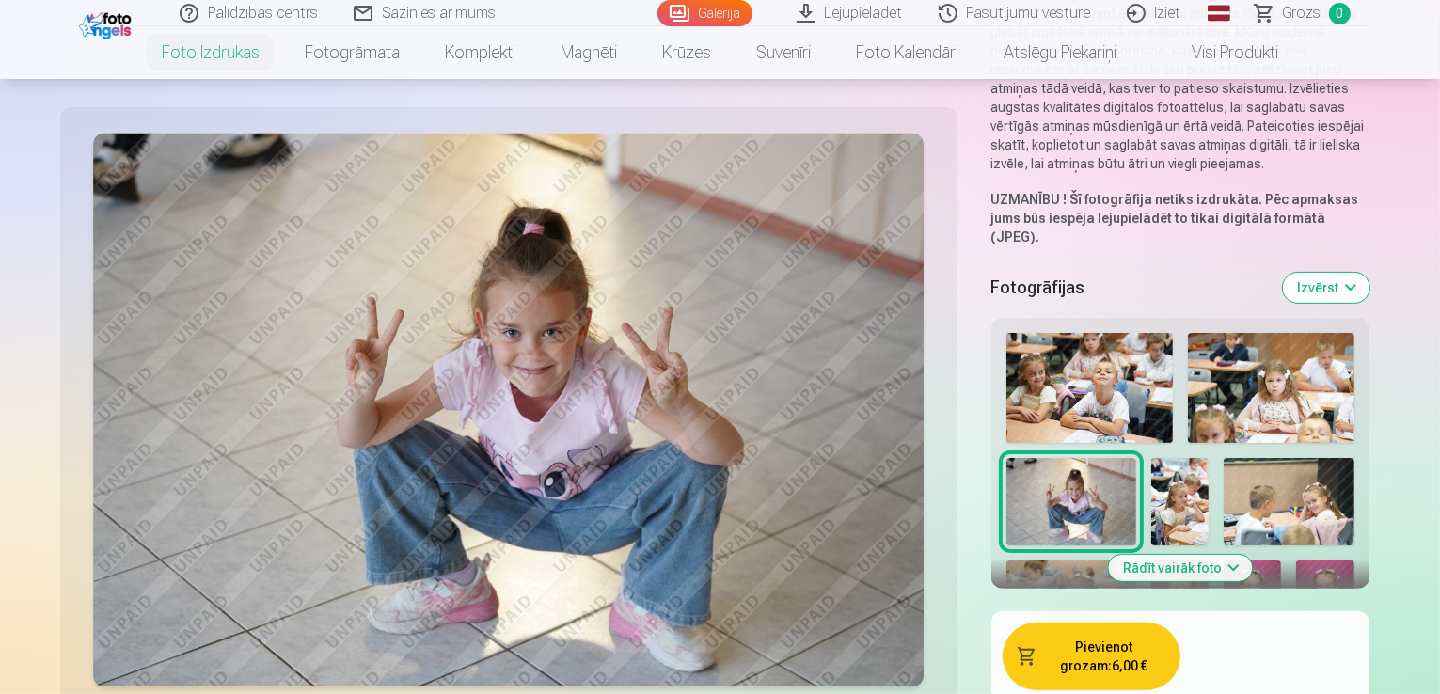
click at [1281, 560] on img at bounding box center [1251, 603] width 57 height 87
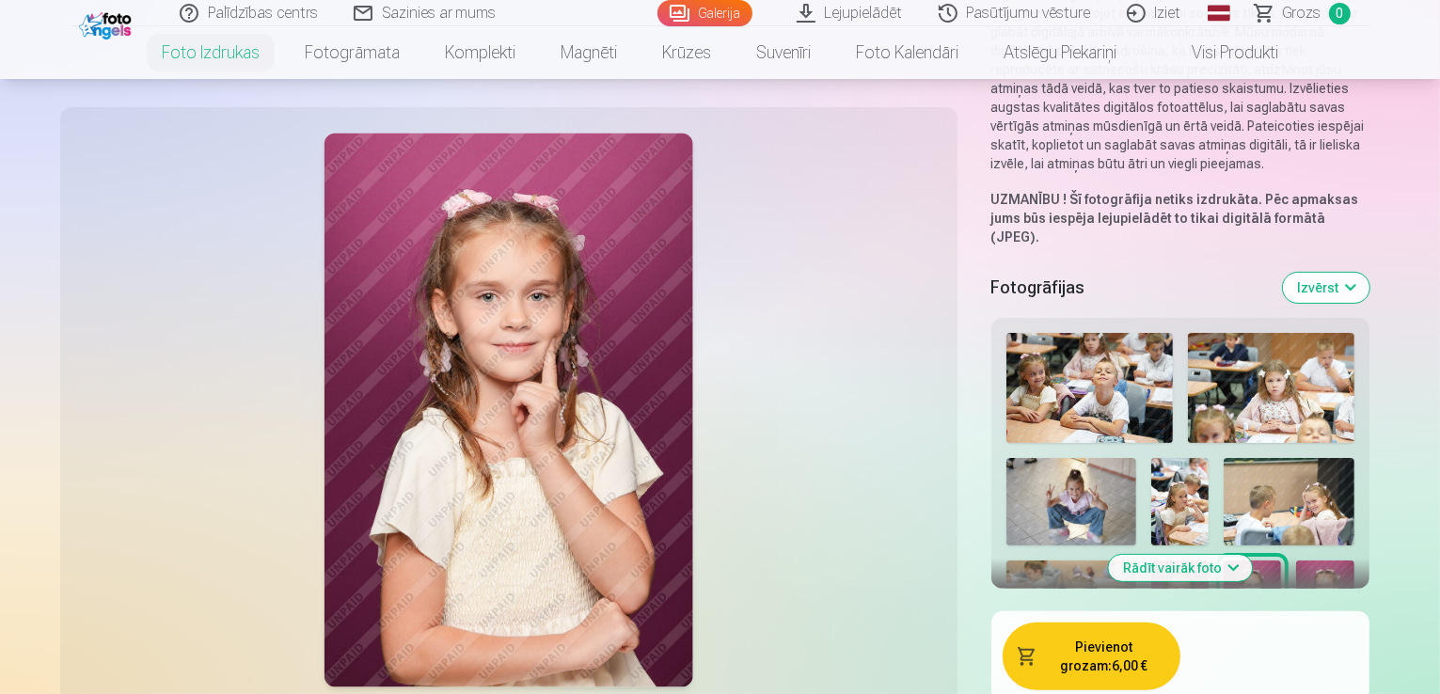
click at [1136, 458] on img at bounding box center [1071, 501] width 130 height 87
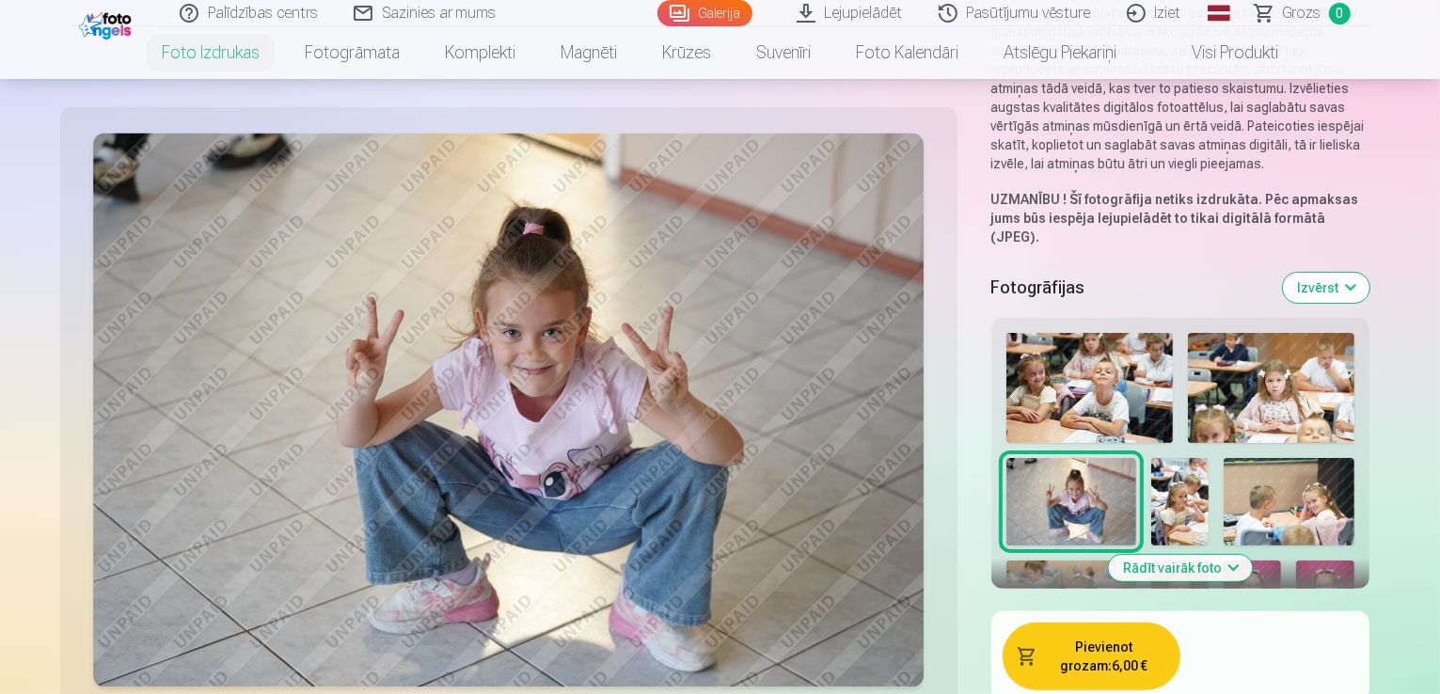
click at [1190, 555] on button "Rādīt vairāk foto" at bounding box center [1180, 568] width 144 height 26
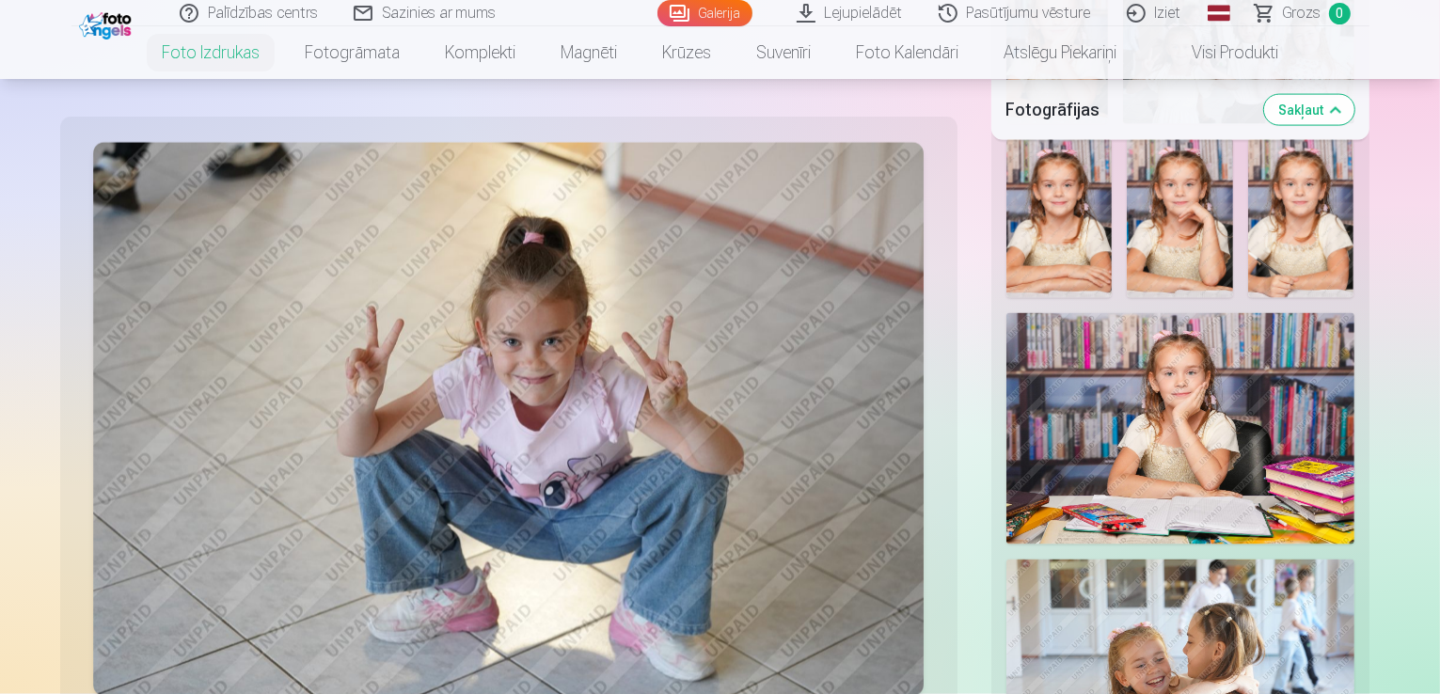
scroll to position [2753, 0]
